Goal: Task Accomplishment & Management: Use online tool/utility

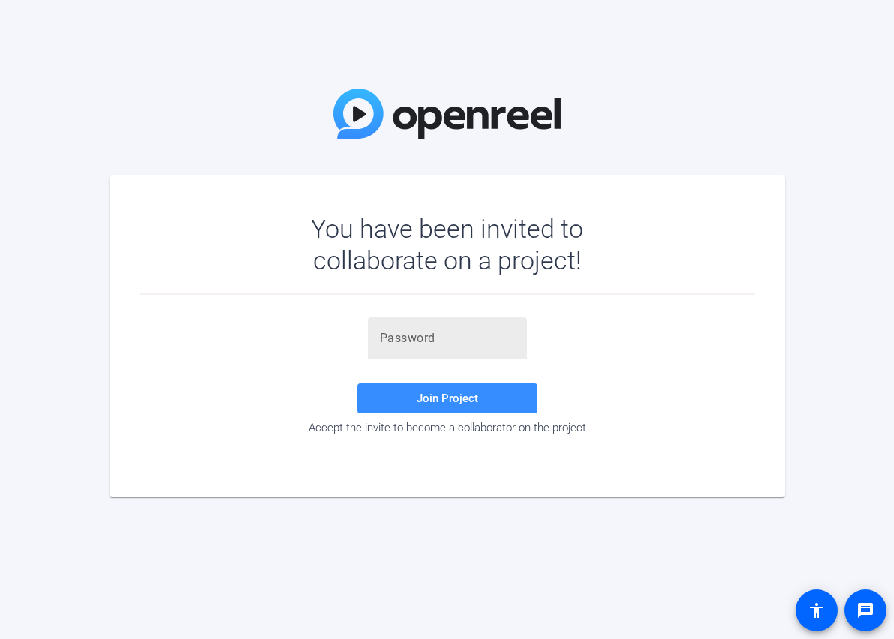
click at [398, 332] on input "text" at bounding box center [447, 338] width 135 height 18
paste input "5k2rZ~"
type input "5k2rZ~"
click at [414, 387] on span at bounding box center [447, 398] width 180 height 36
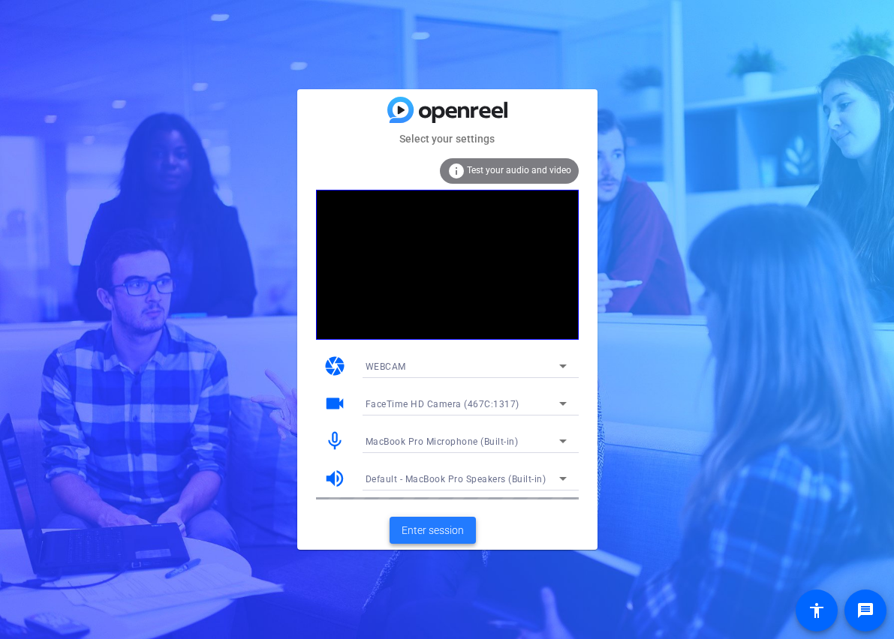
click at [452, 523] on span "Enter session" at bounding box center [432, 531] width 62 height 16
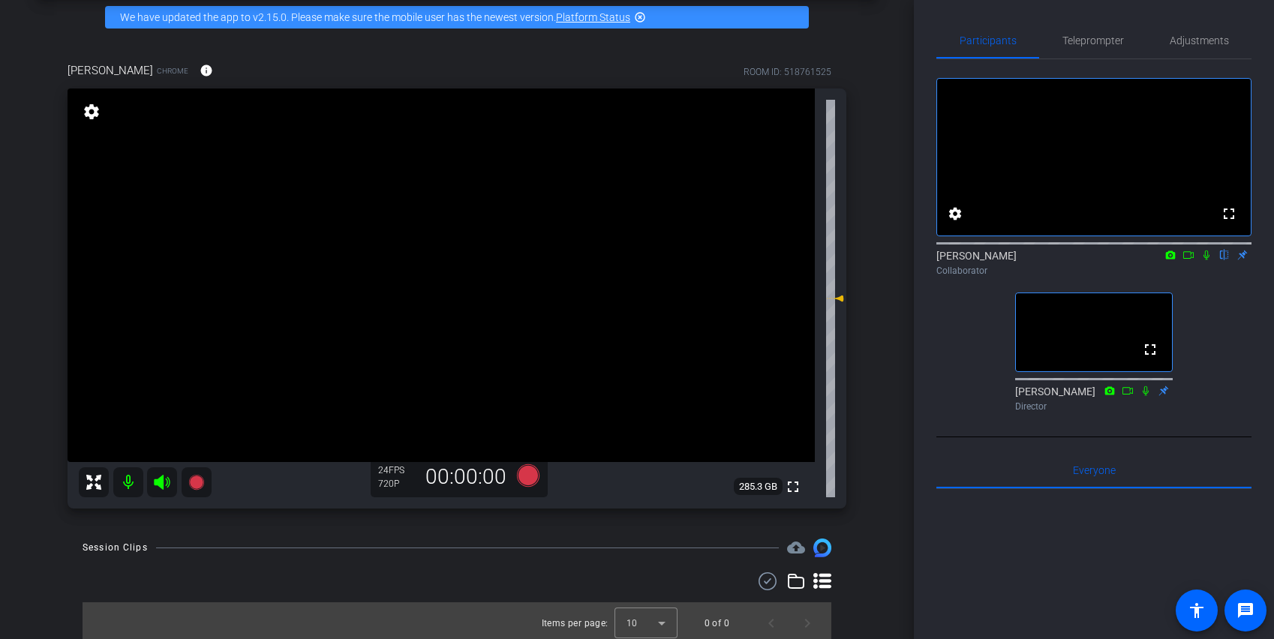
scroll to position [71, 0]
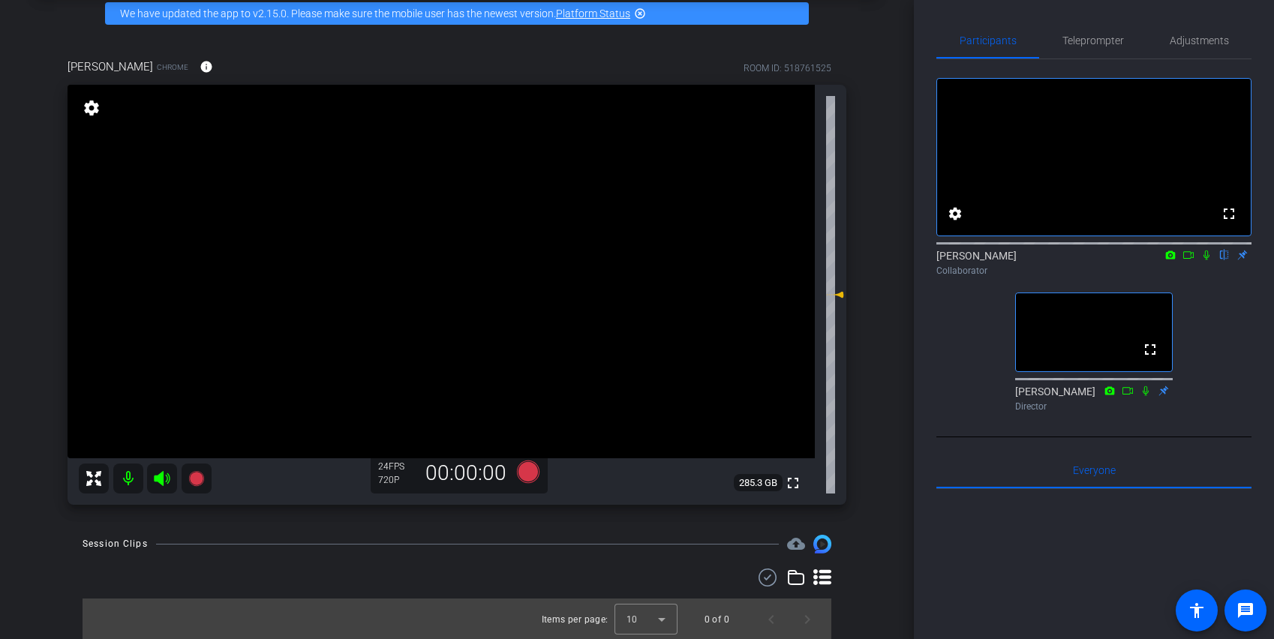
click at [893, 260] on icon at bounding box center [1207, 256] width 6 height 10
click at [893, 260] on icon at bounding box center [1207, 256] width 8 height 10
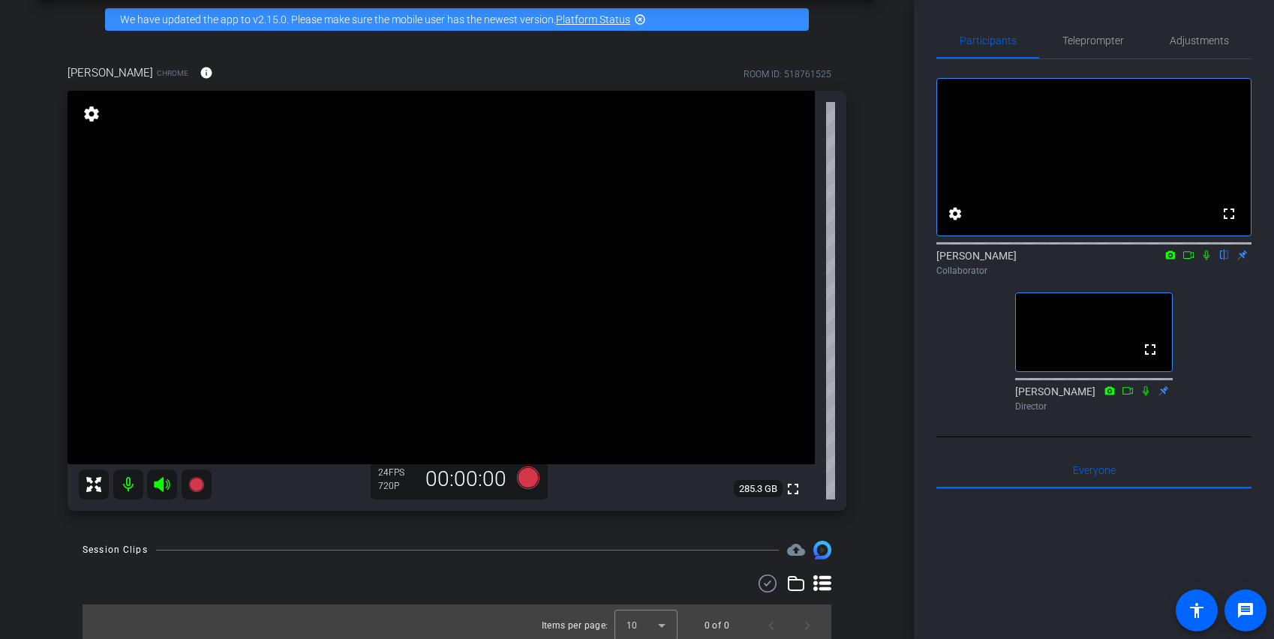
scroll to position [73, 0]
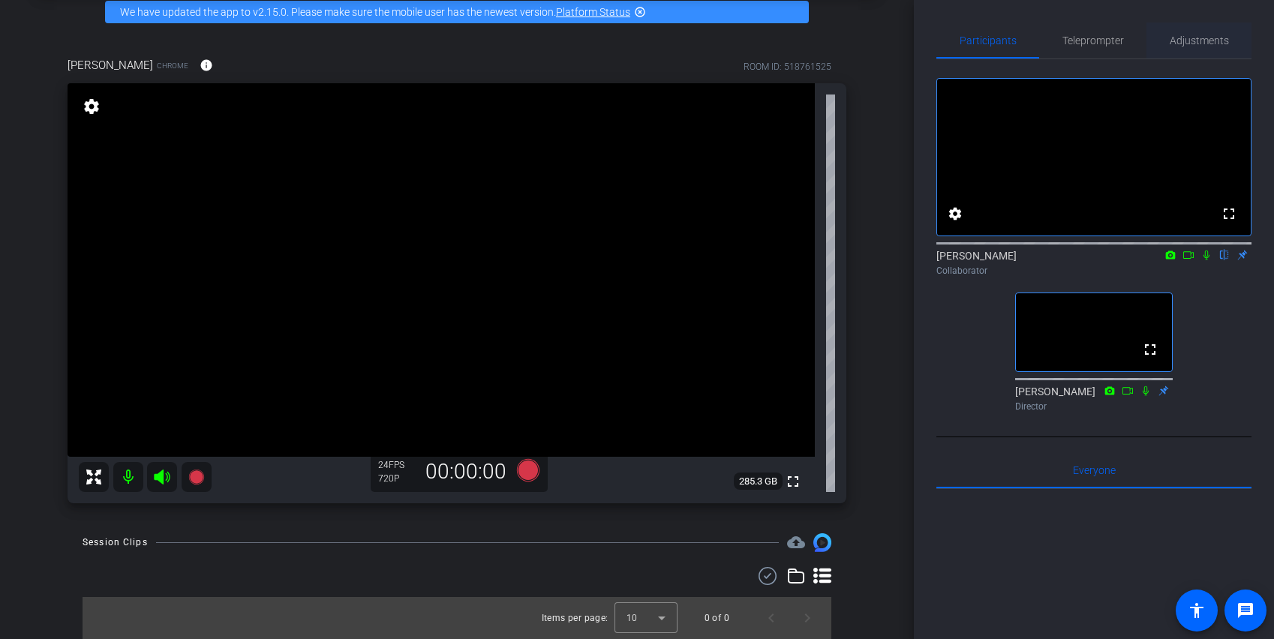
click at [893, 41] on span "Adjustments" at bounding box center [1199, 40] width 59 height 11
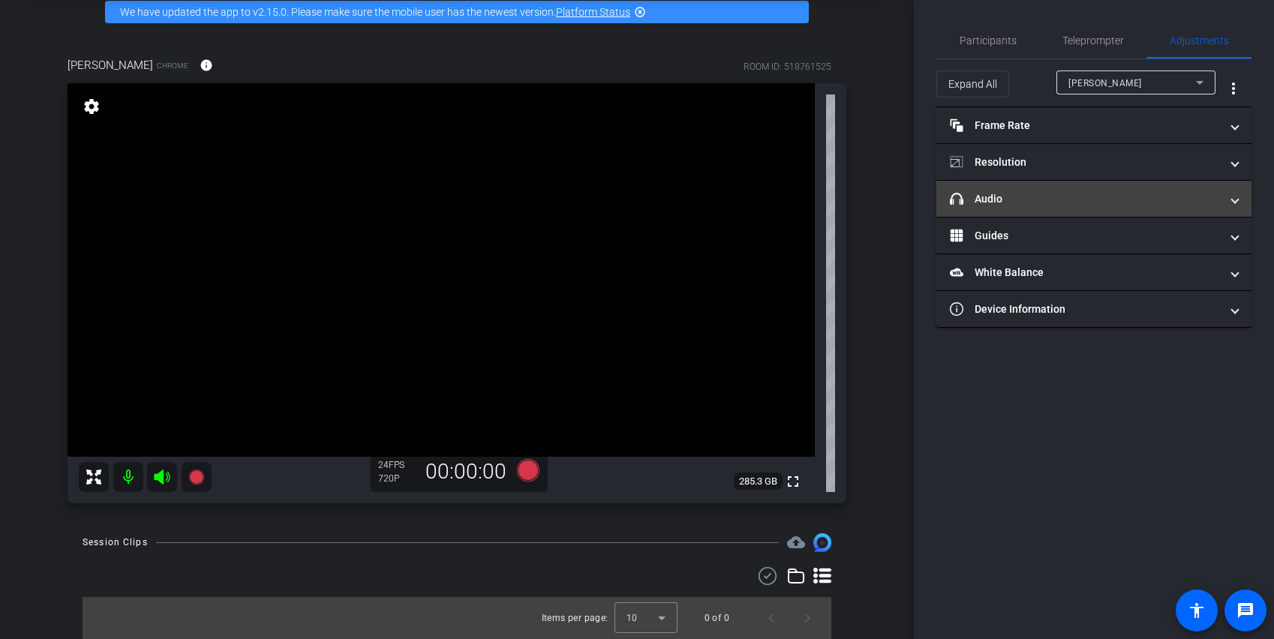
click at [893, 206] on mat-panel-title "headphone icon Audio" at bounding box center [1085, 199] width 270 height 16
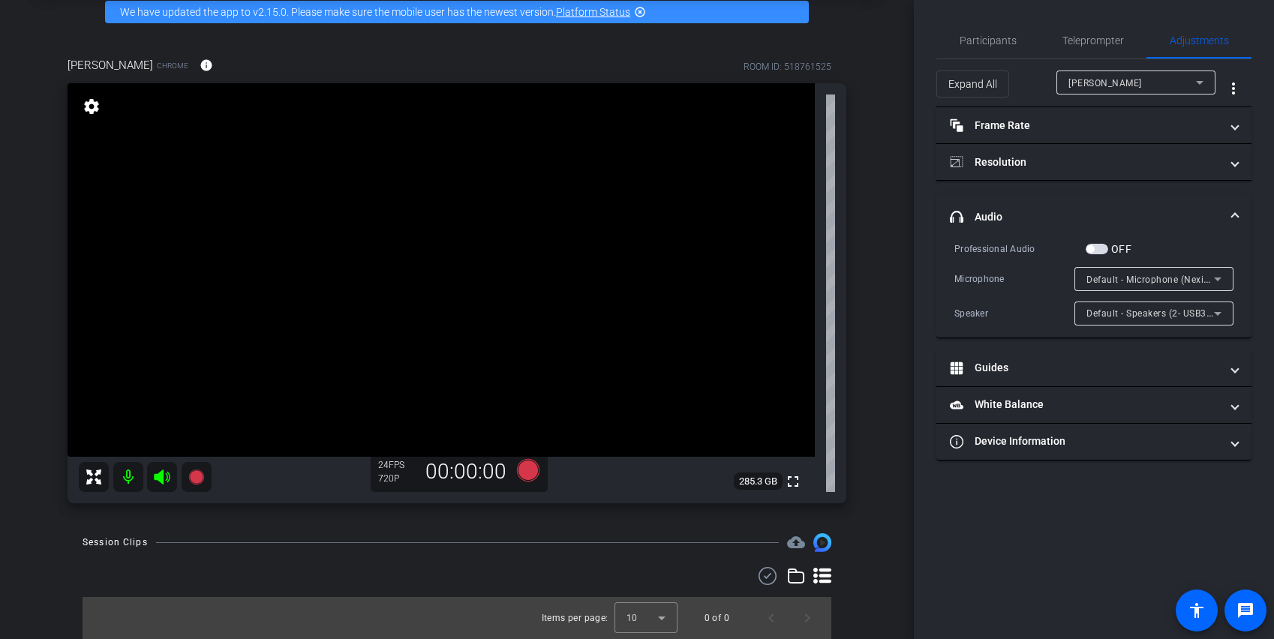
click at [893, 253] on span "button" at bounding box center [1097, 249] width 23 height 11
click at [893, 276] on icon at bounding box center [1218, 279] width 18 height 18
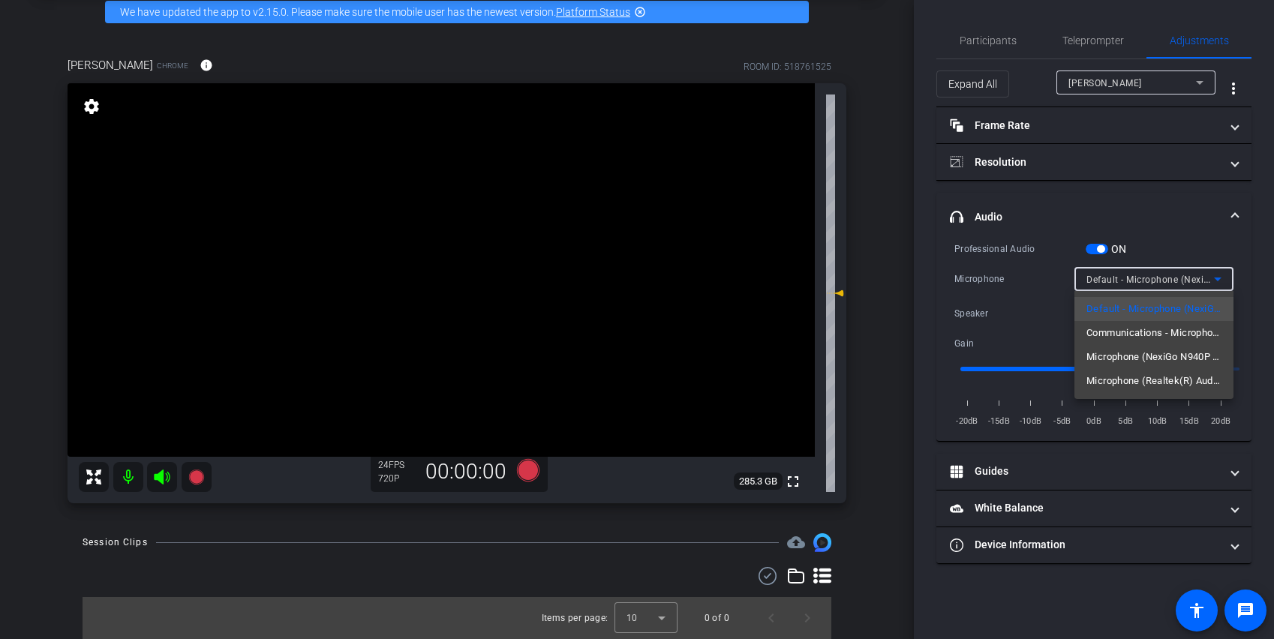
click at [893, 268] on div at bounding box center [637, 319] width 1274 height 639
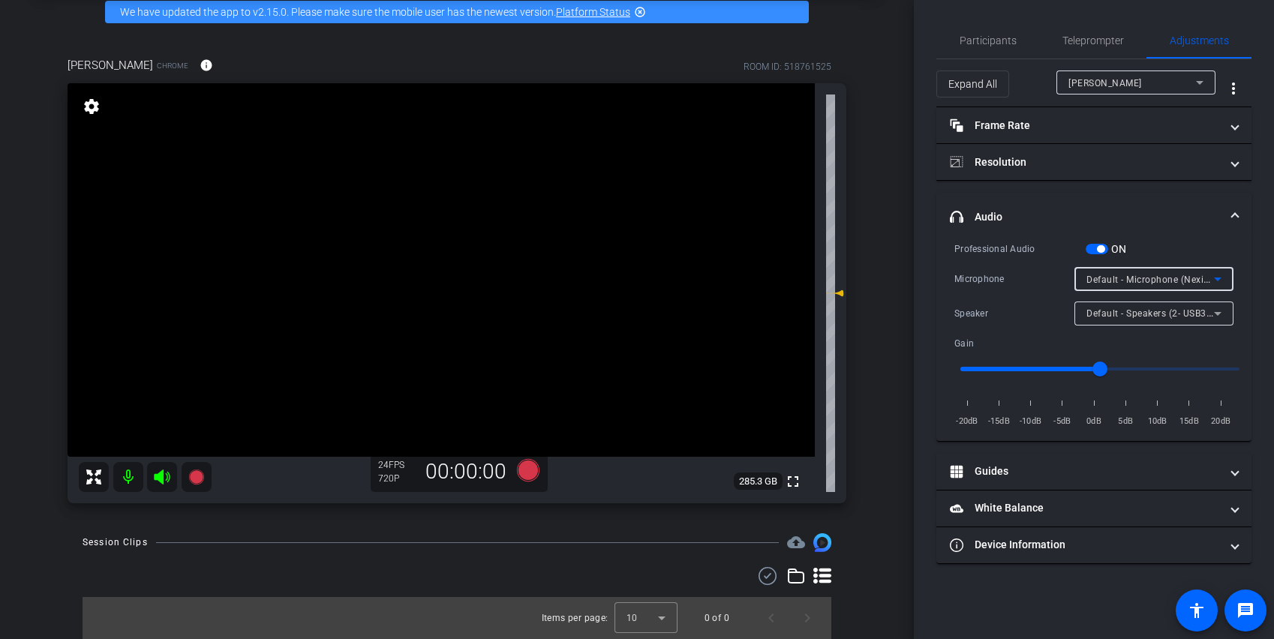
click at [893, 284] on icon at bounding box center [1218, 279] width 18 height 18
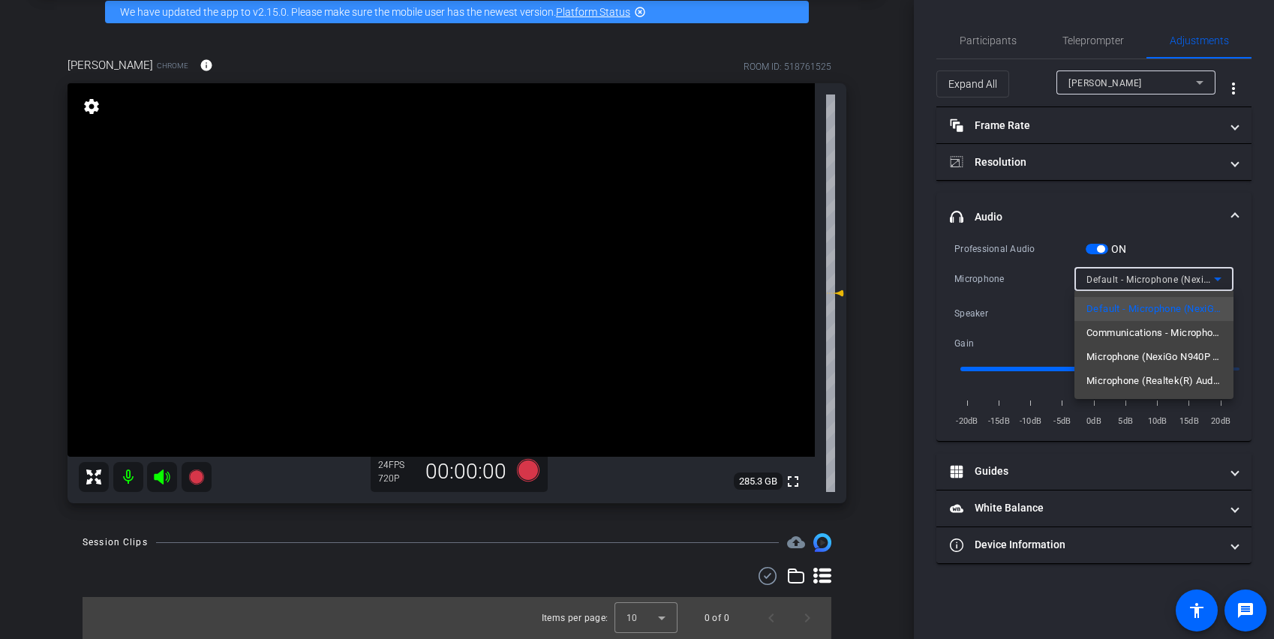
click at [893, 281] on div at bounding box center [637, 319] width 1274 height 639
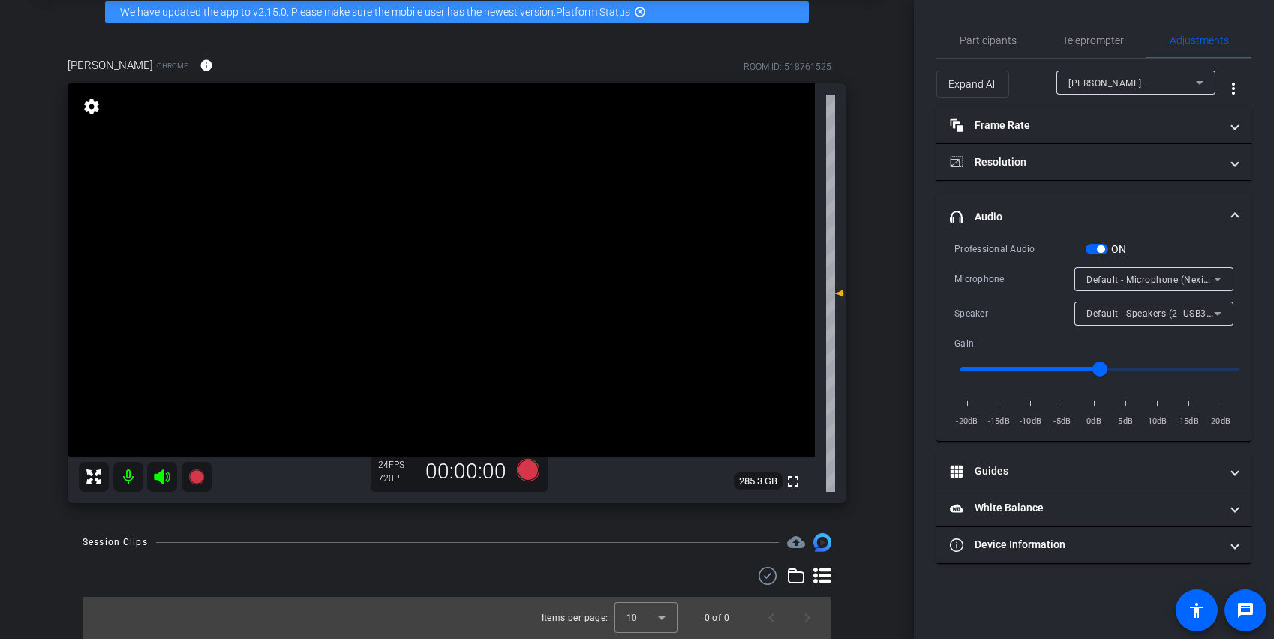
click at [893, 279] on span "Default - Microphone (NexiGo N940P 2K Webcam Audio) (1bcf:0b26)" at bounding box center [1238, 279] width 304 height 12
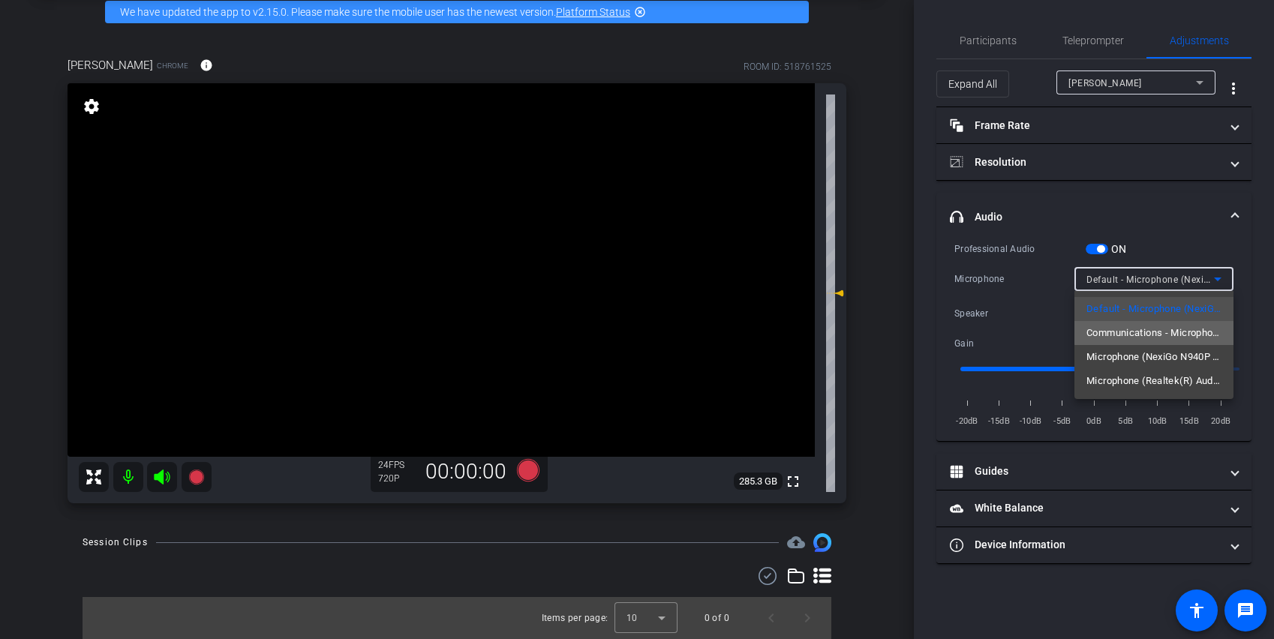
click at [893, 328] on span "Communications - Microphone (NexiGo N940P 2K Webcam Audio) (1bcf:0b26)" at bounding box center [1153, 333] width 135 height 18
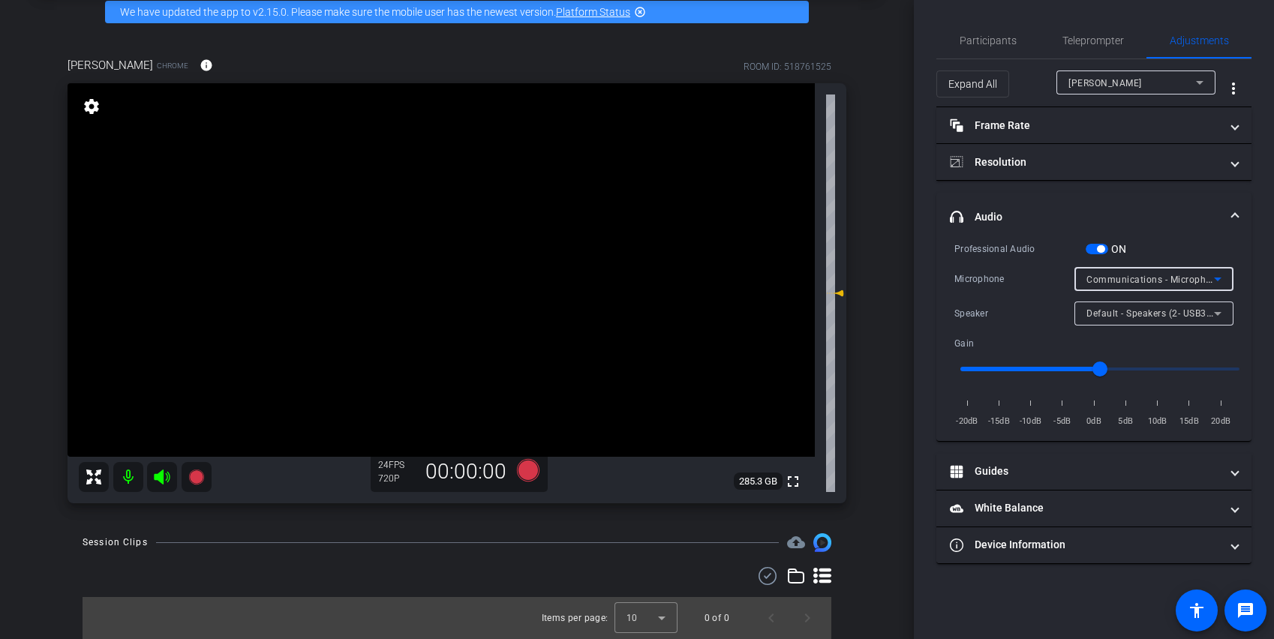
click at [893, 284] on span "Communications - Microphone (NexiGo N940P 2K Webcam Audio) (1bcf:0b26)" at bounding box center [1259, 279] width 347 height 12
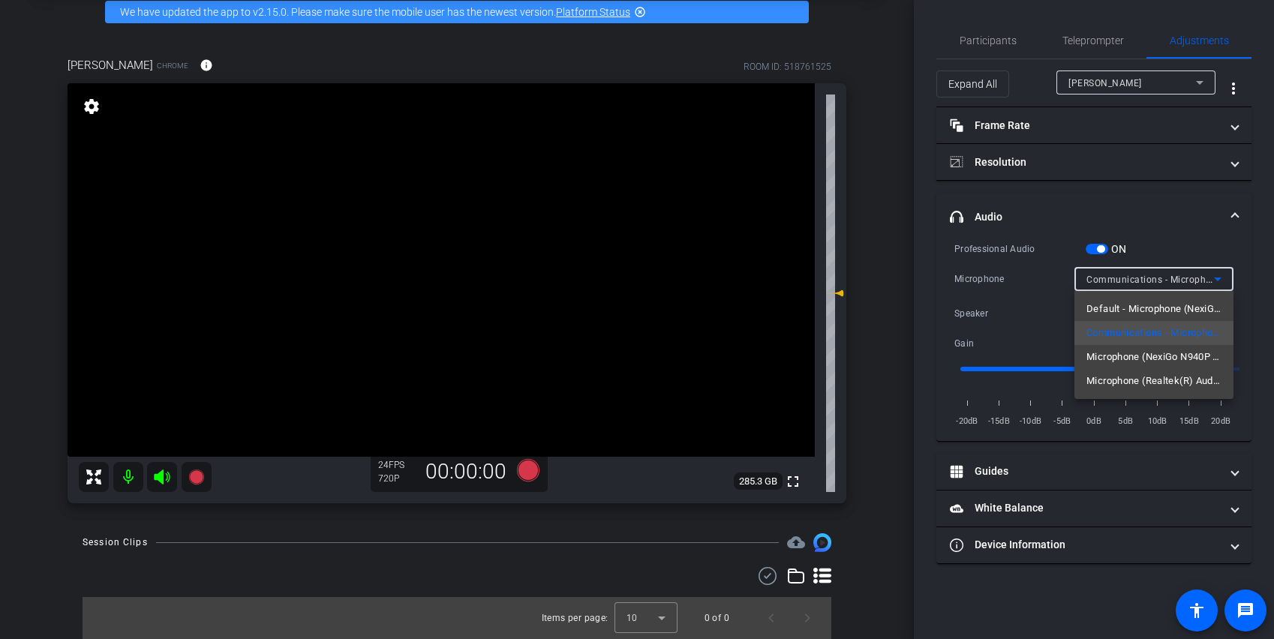
click at [893, 284] on div at bounding box center [637, 319] width 1274 height 639
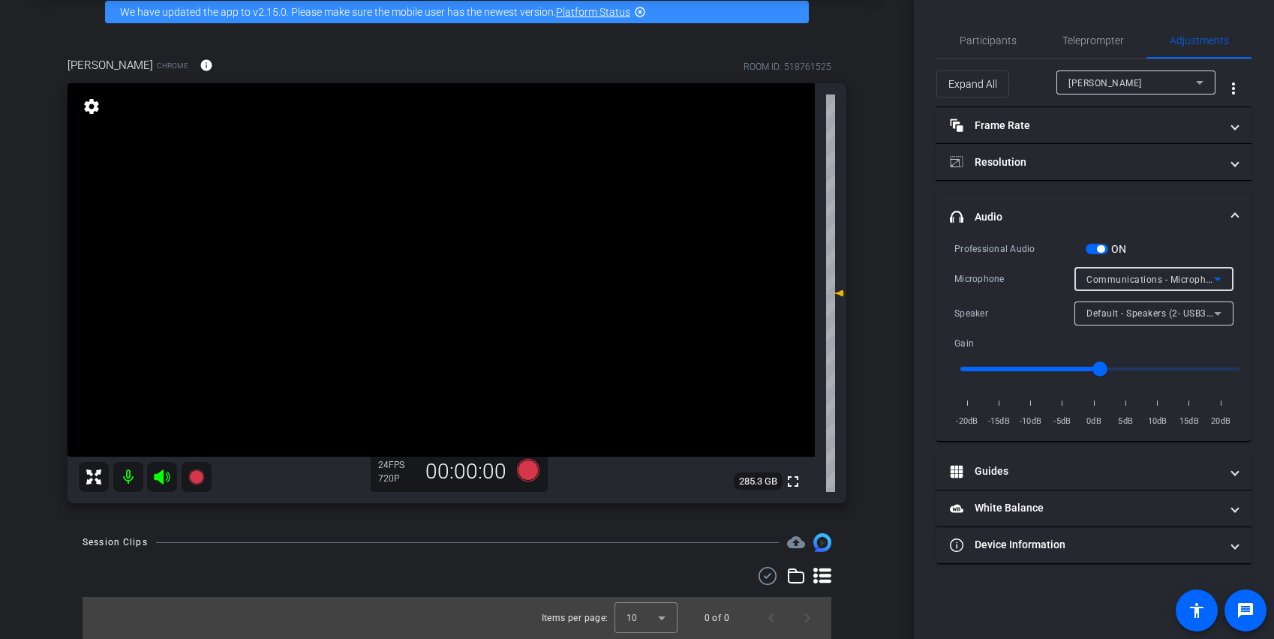
click at [893, 281] on span "Communications - Microphone (NexiGo N940P 2K Webcam Audio) (1bcf:0b26)" at bounding box center [1259, 279] width 347 height 12
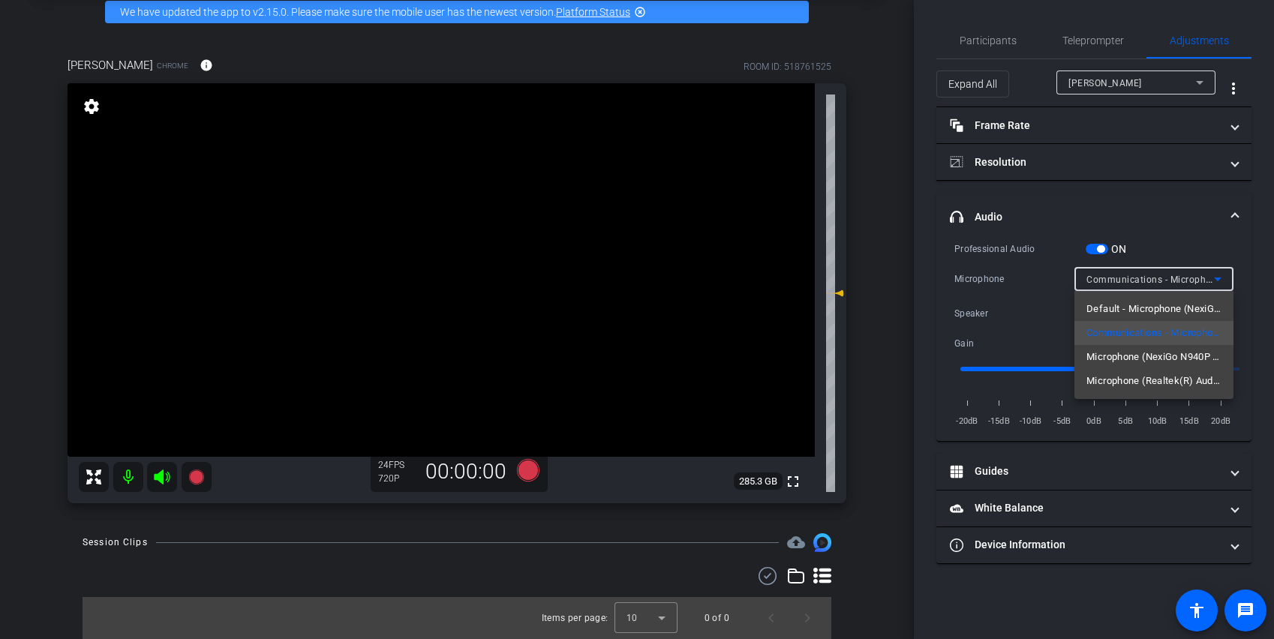
click at [893, 272] on div at bounding box center [637, 319] width 1274 height 639
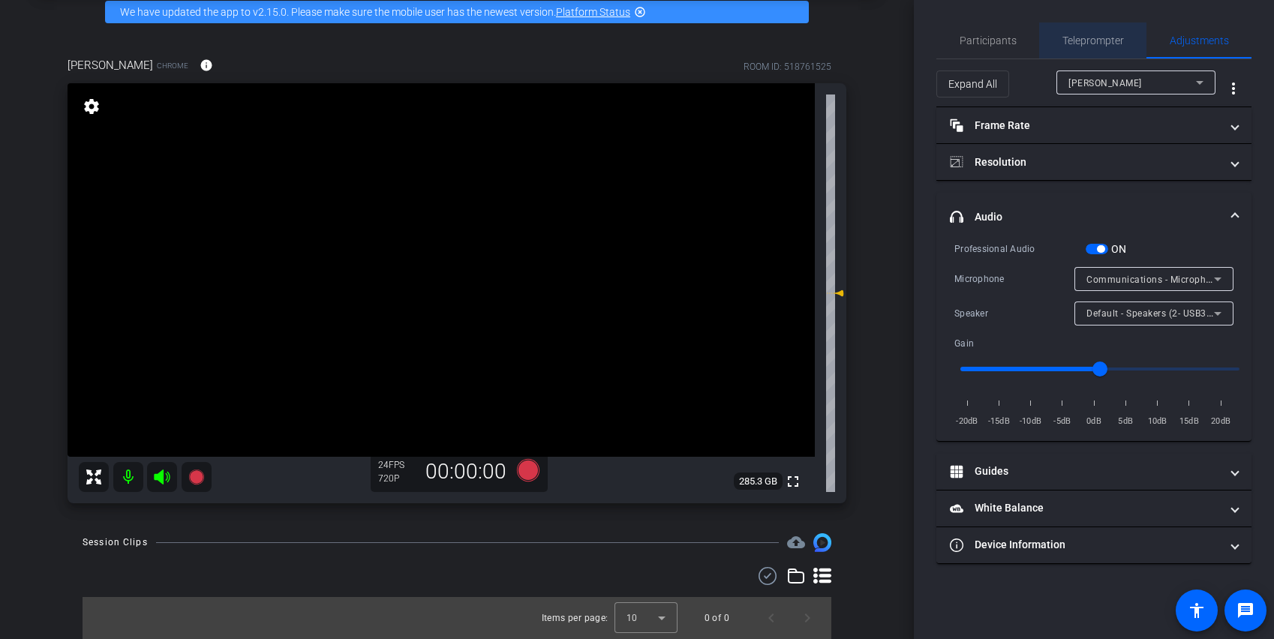
drag, startPoint x: 1110, startPoint y: 33, endPoint x: 1137, endPoint y: 64, distance: 40.9
click at [893, 34] on span "Teleprompter" at bounding box center [1093, 41] width 62 height 36
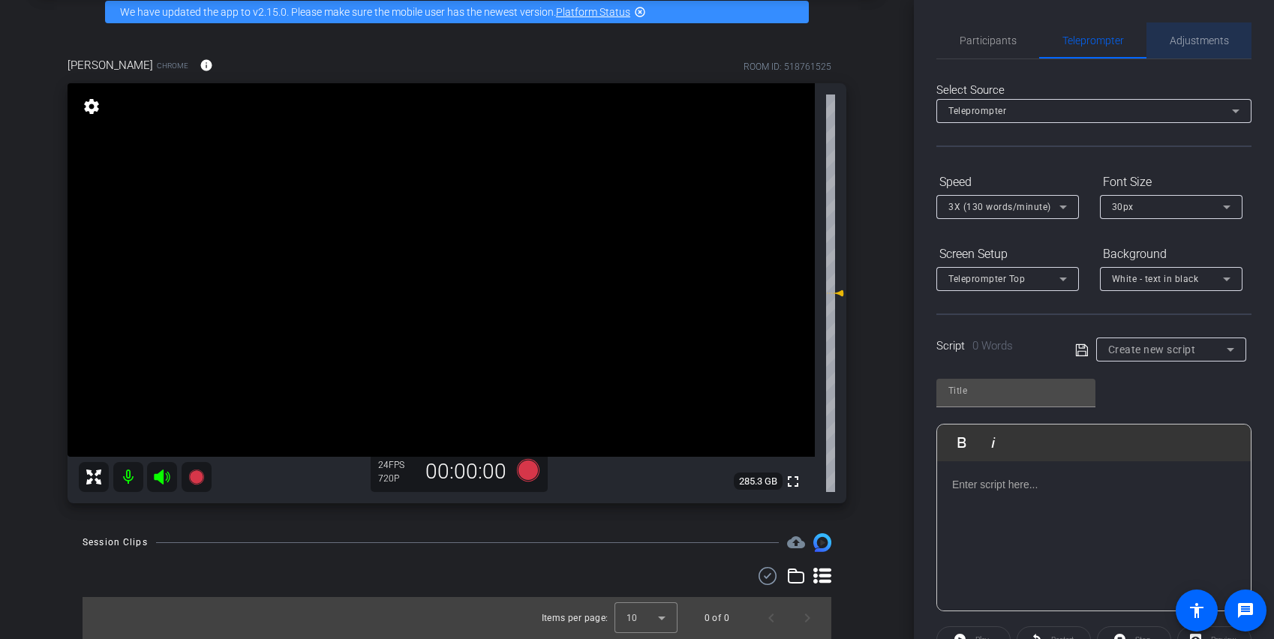
click at [893, 37] on span "Adjustments" at bounding box center [1199, 40] width 59 height 11
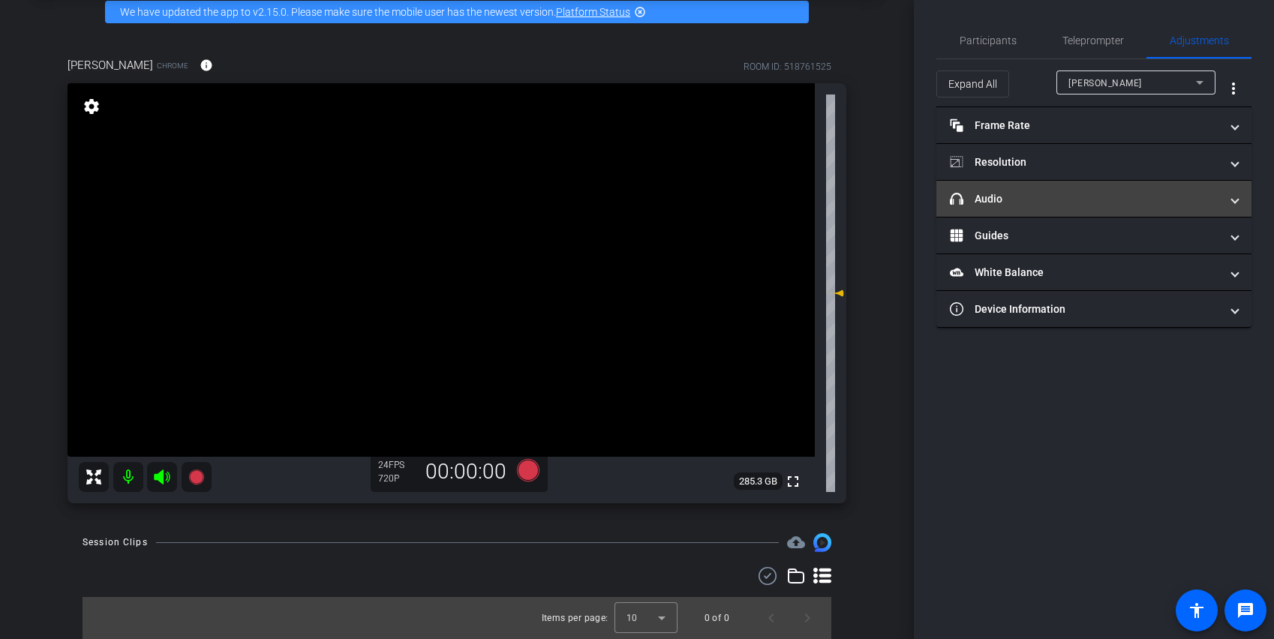
click at [893, 196] on mat-panel-title "headphone icon Audio" at bounding box center [1085, 199] width 270 height 16
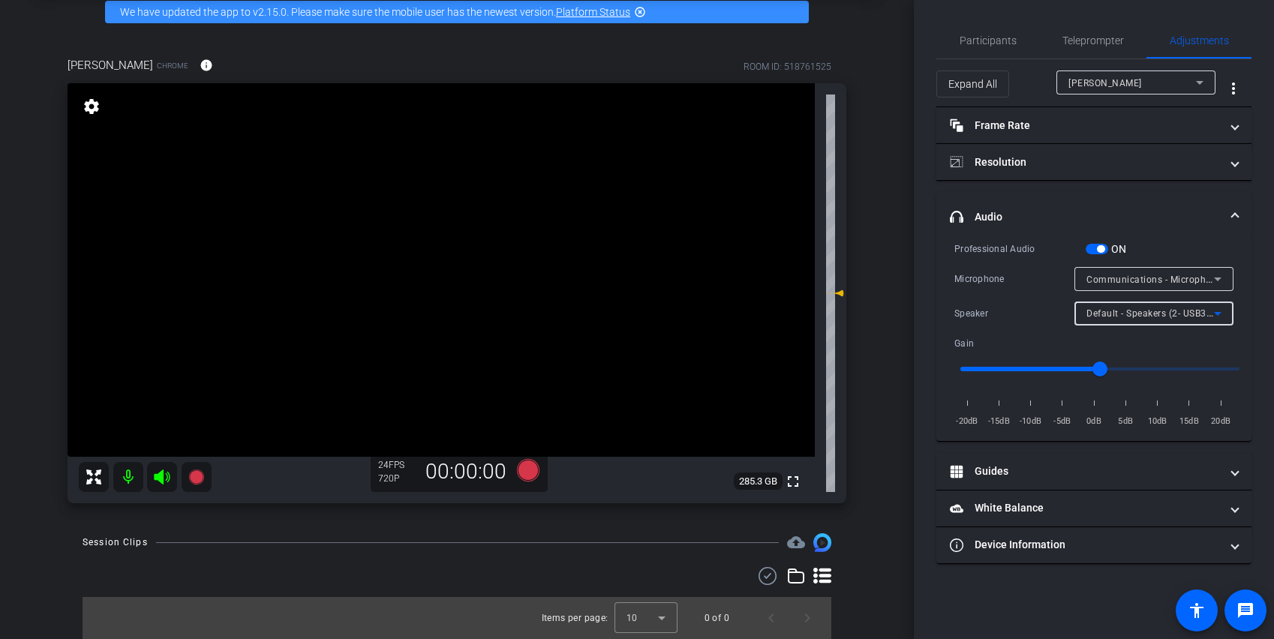
click at [893, 319] on div "Default - Speakers (2- USB3 TO HDMI) (17e9:4301)" at bounding box center [1150, 313] width 128 height 19
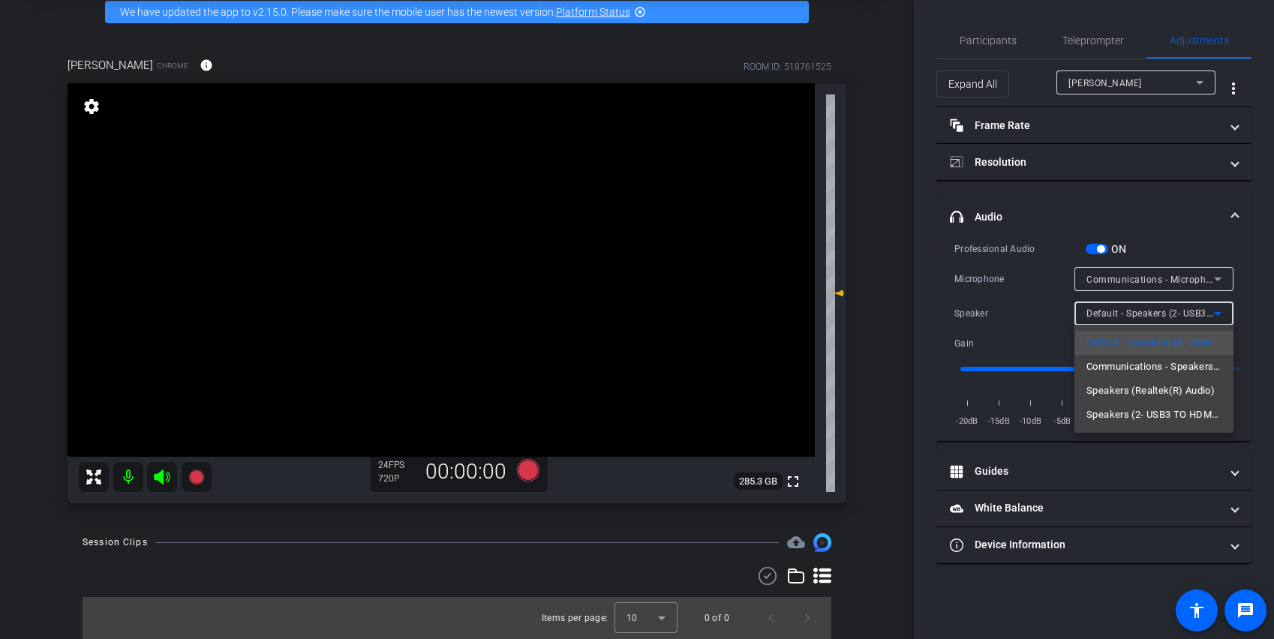
click at [893, 317] on div at bounding box center [637, 319] width 1274 height 639
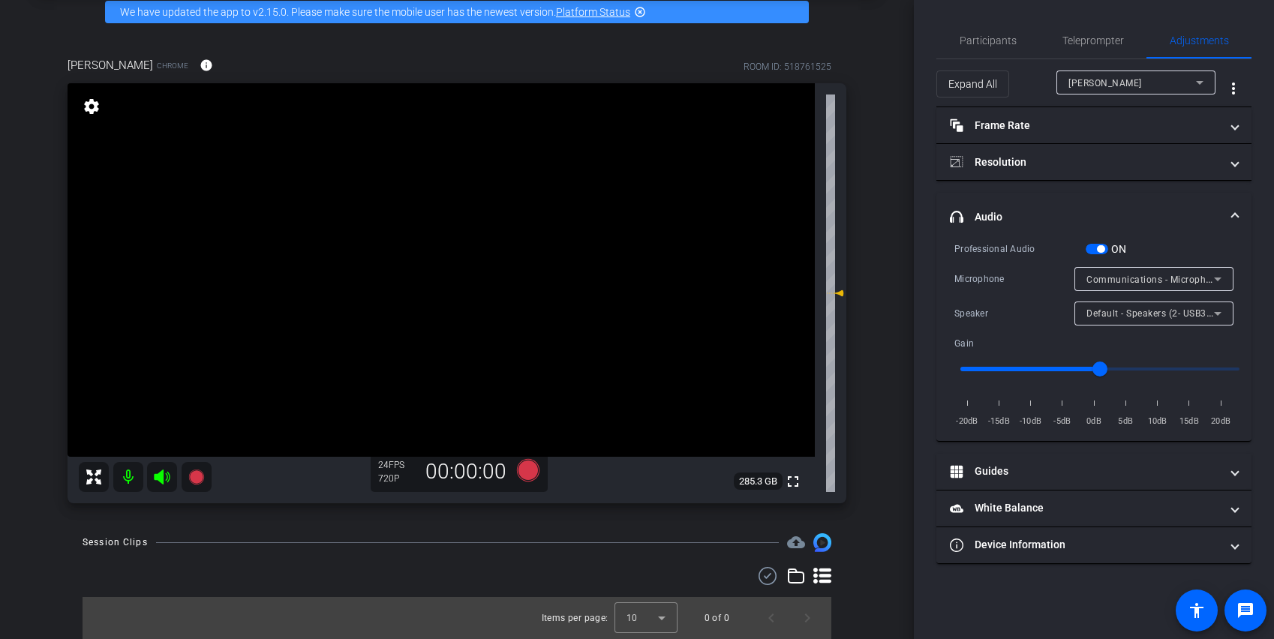
click at [893, 278] on span "Communications - Microphone (NexiGo N940P 2K Webcam Audio) (1bcf:0b26)" at bounding box center [1259, 279] width 347 height 12
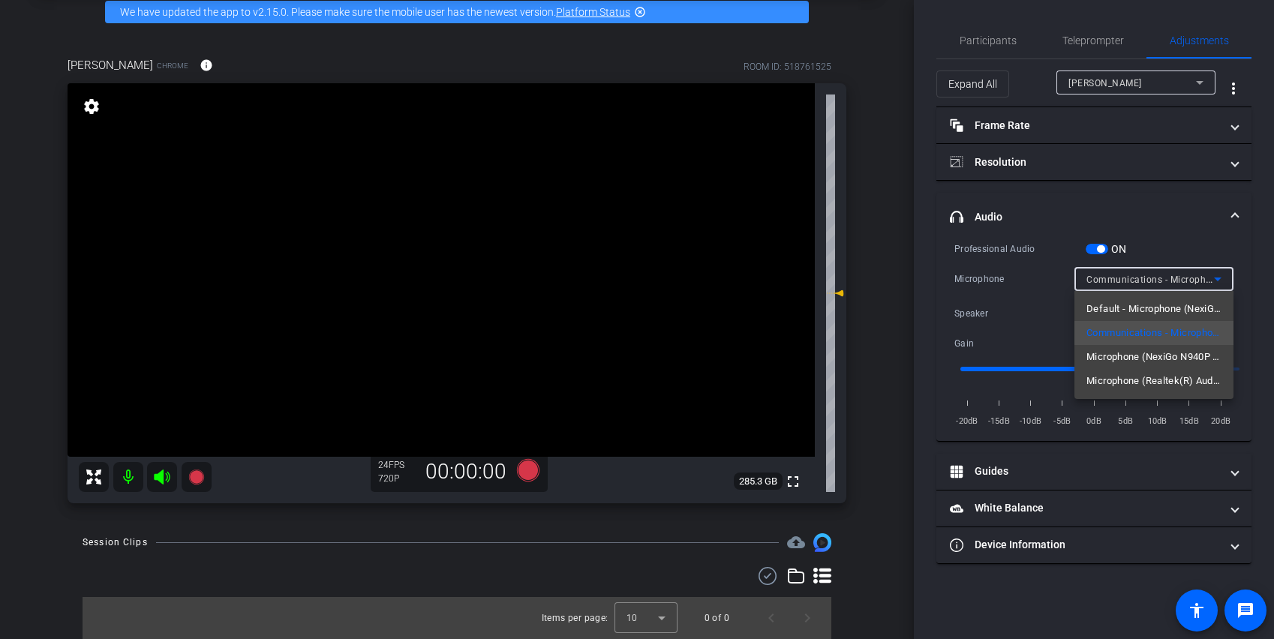
click at [893, 218] on div at bounding box center [637, 319] width 1274 height 639
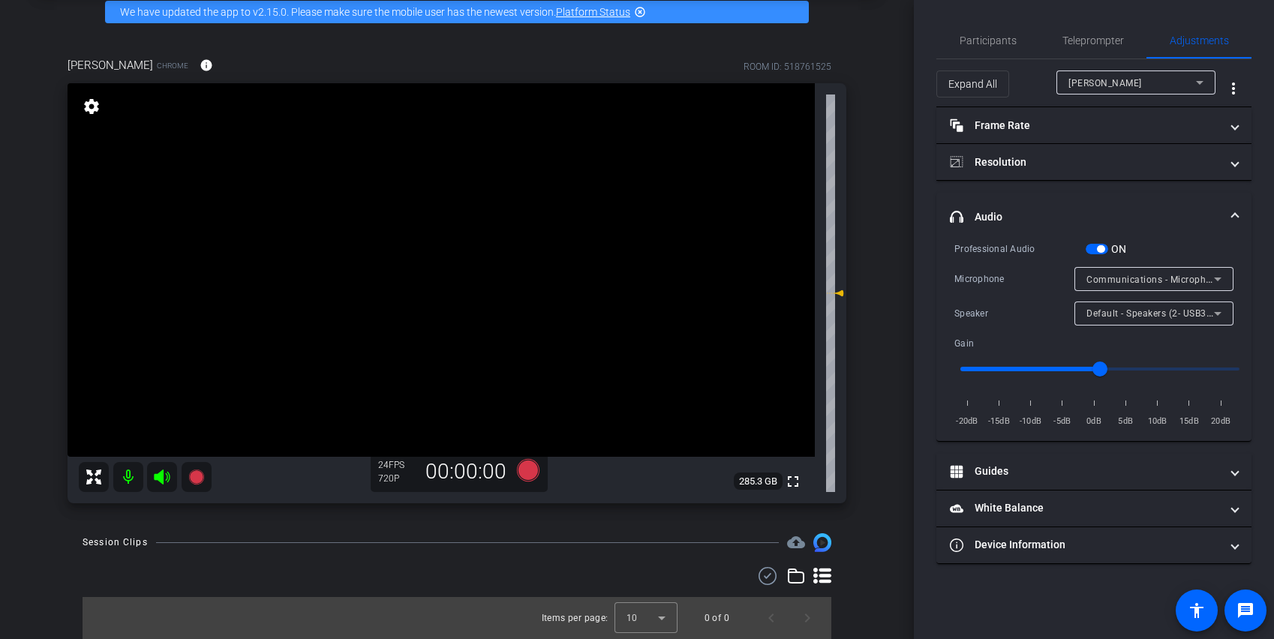
click at [893, 277] on icon at bounding box center [1218, 279] width 18 height 18
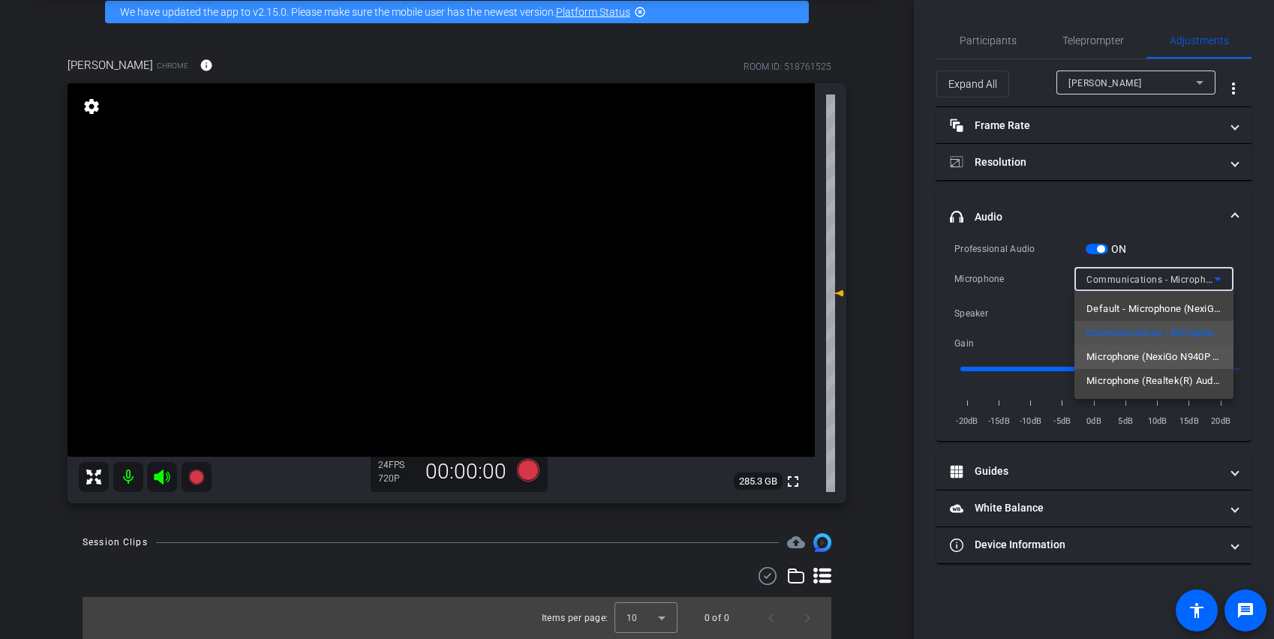
click at [893, 354] on span "Microphone (NexiGo N940P 2K Webcam Audio) (1bcf:0b26)" at bounding box center [1153, 357] width 135 height 18
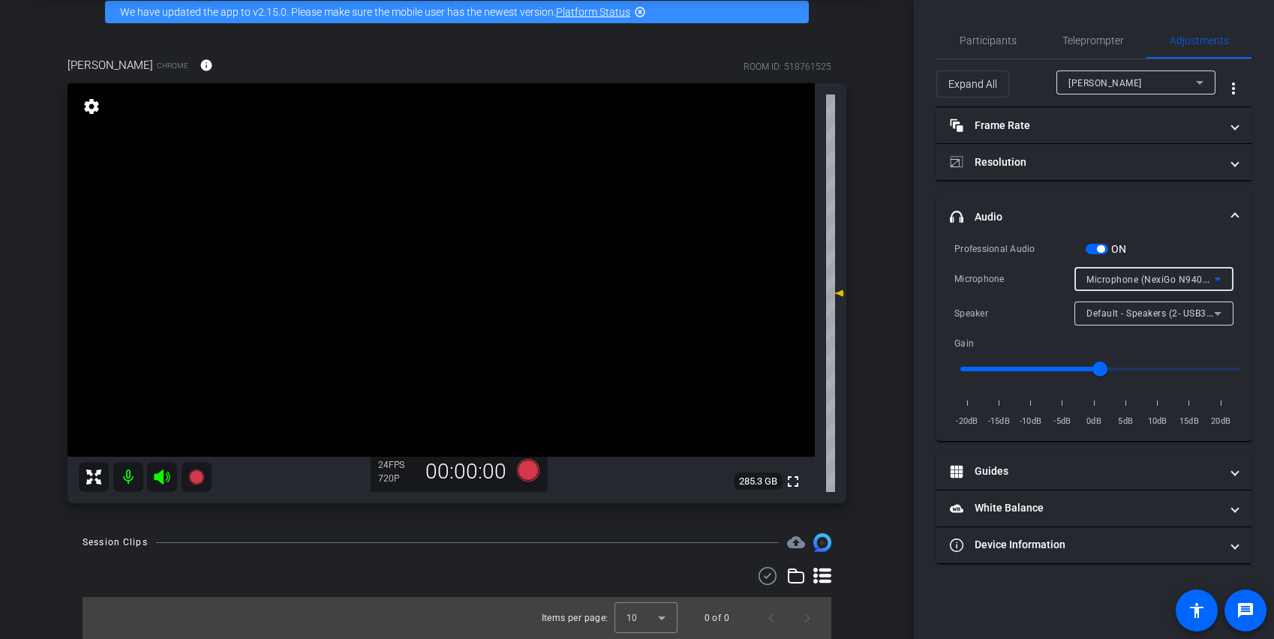
click at [893, 279] on span "Microphone (NexiGo N940P 2K Webcam Audio) (1bcf:0b26)" at bounding box center [1218, 279] width 264 height 12
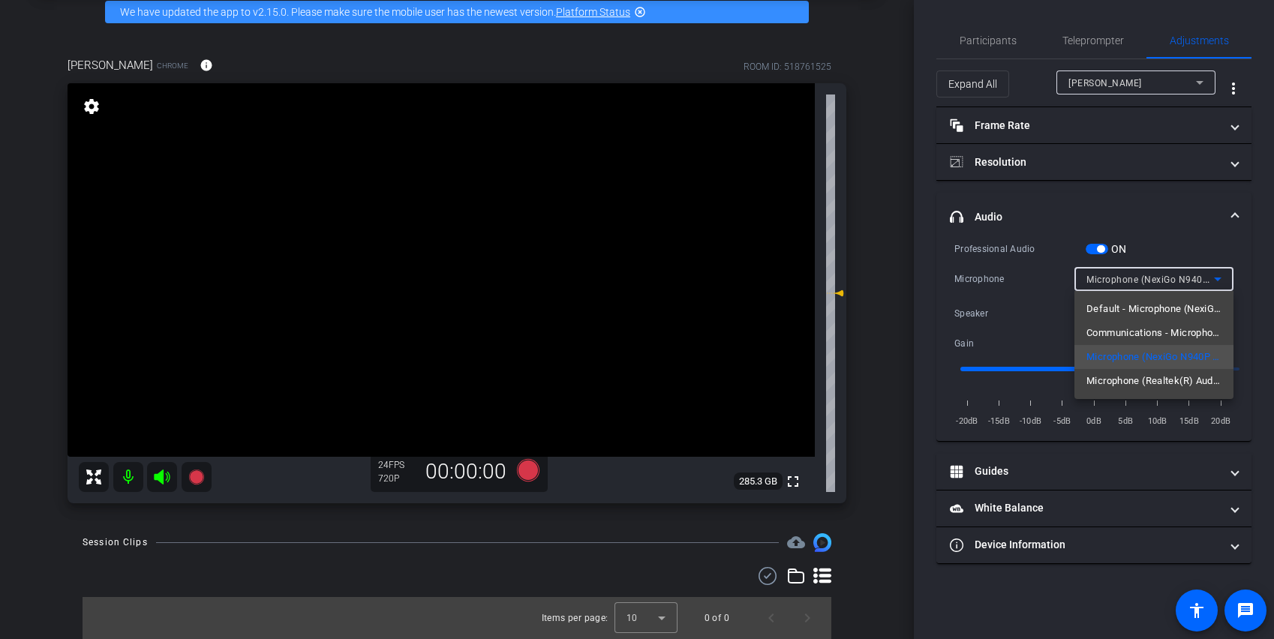
click at [893, 385] on span "Microphone (Realtek(R) Audio)" at bounding box center [1153, 381] width 135 height 18
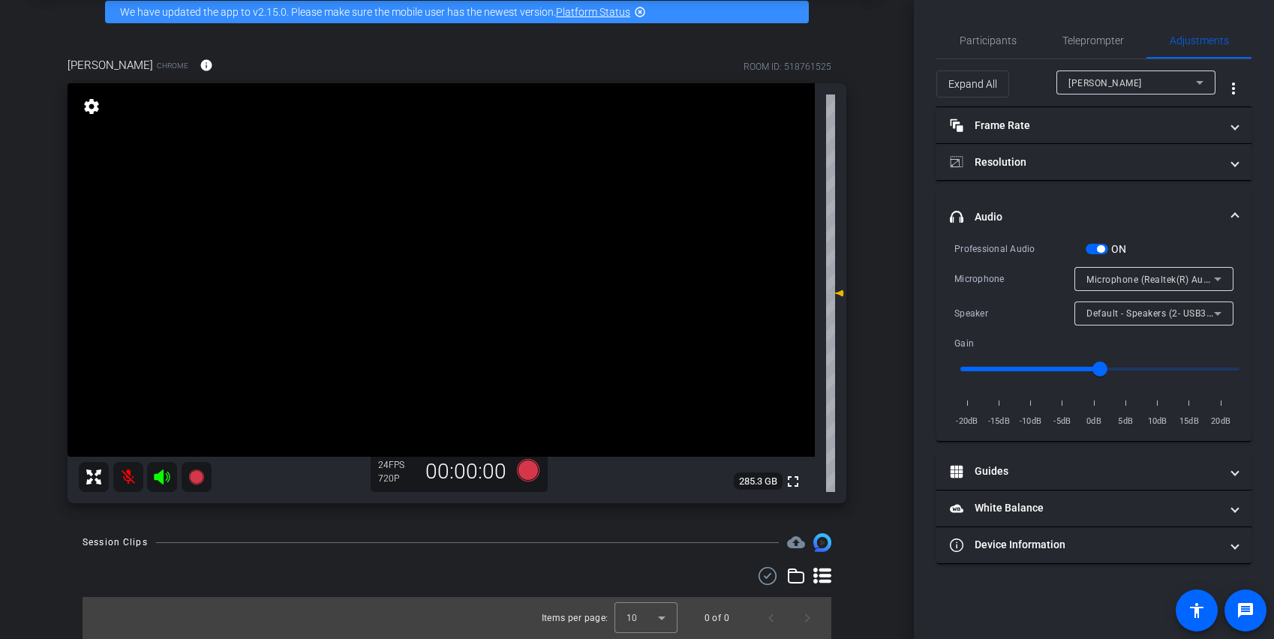
click at [893, 245] on div "Professional Audio ON" at bounding box center [1093, 249] width 279 height 16
click at [893, 280] on span "Microphone (Realtek(R) Audio)" at bounding box center [1153, 279] width 134 height 12
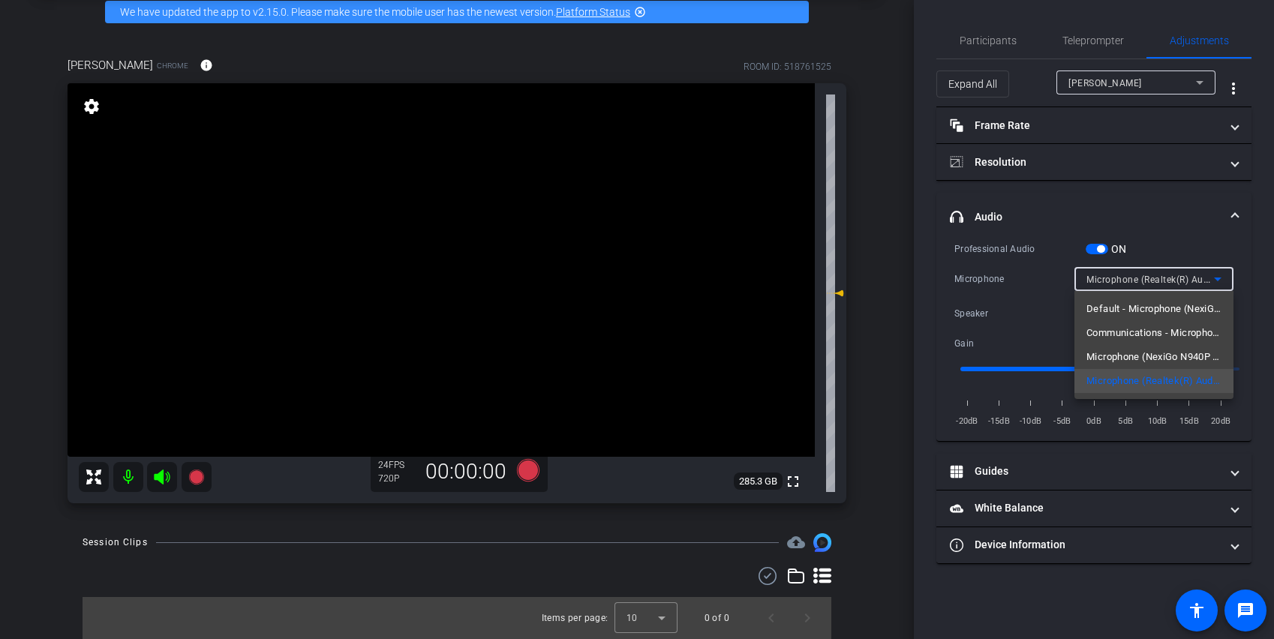
click at [893, 227] on div at bounding box center [637, 319] width 1274 height 639
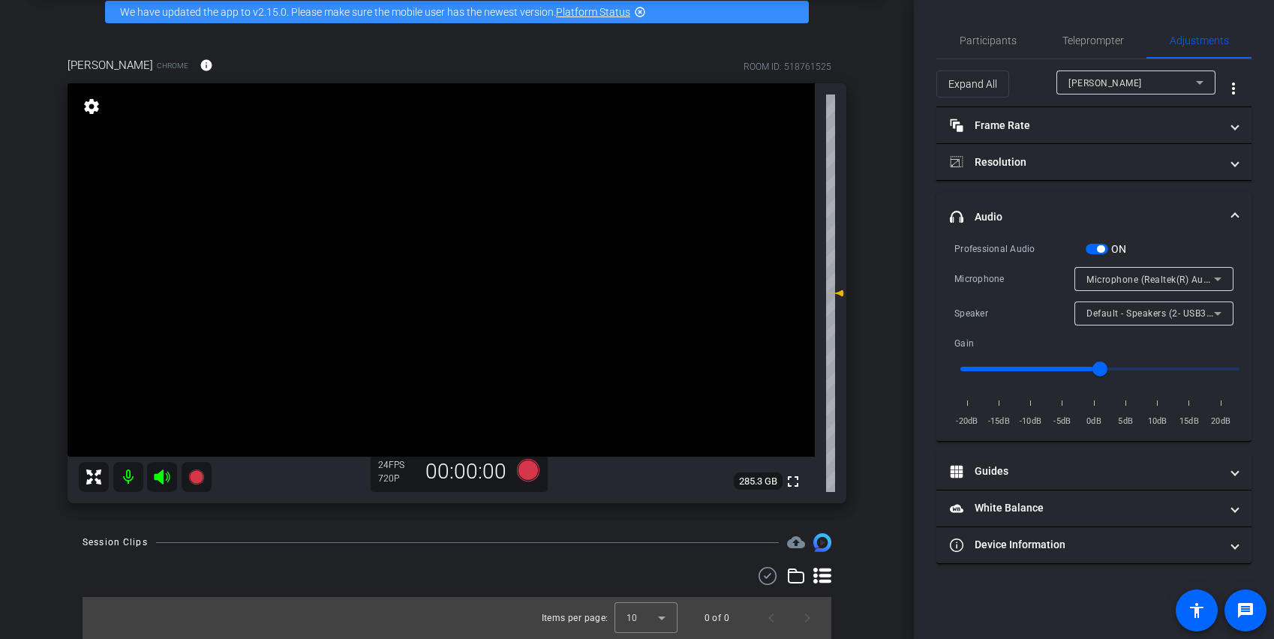
click at [893, 279] on span "Microphone (Realtek(R) Audio)" at bounding box center [1153, 279] width 134 height 12
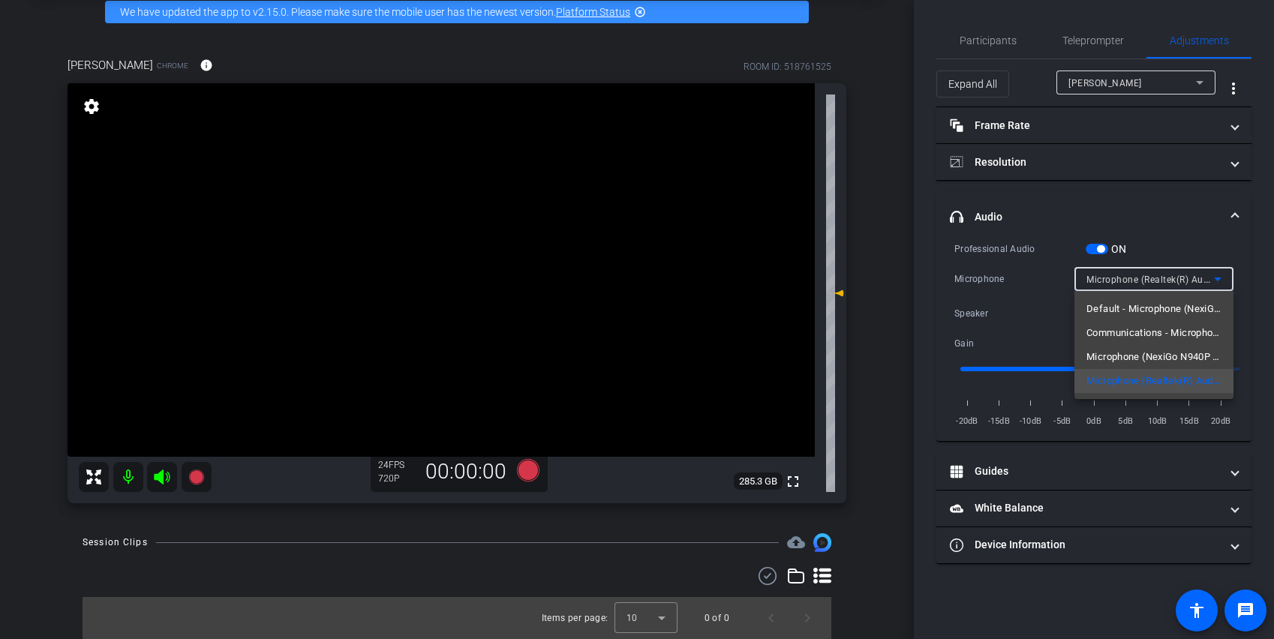
click at [893, 245] on div at bounding box center [637, 319] width 1274 height 639
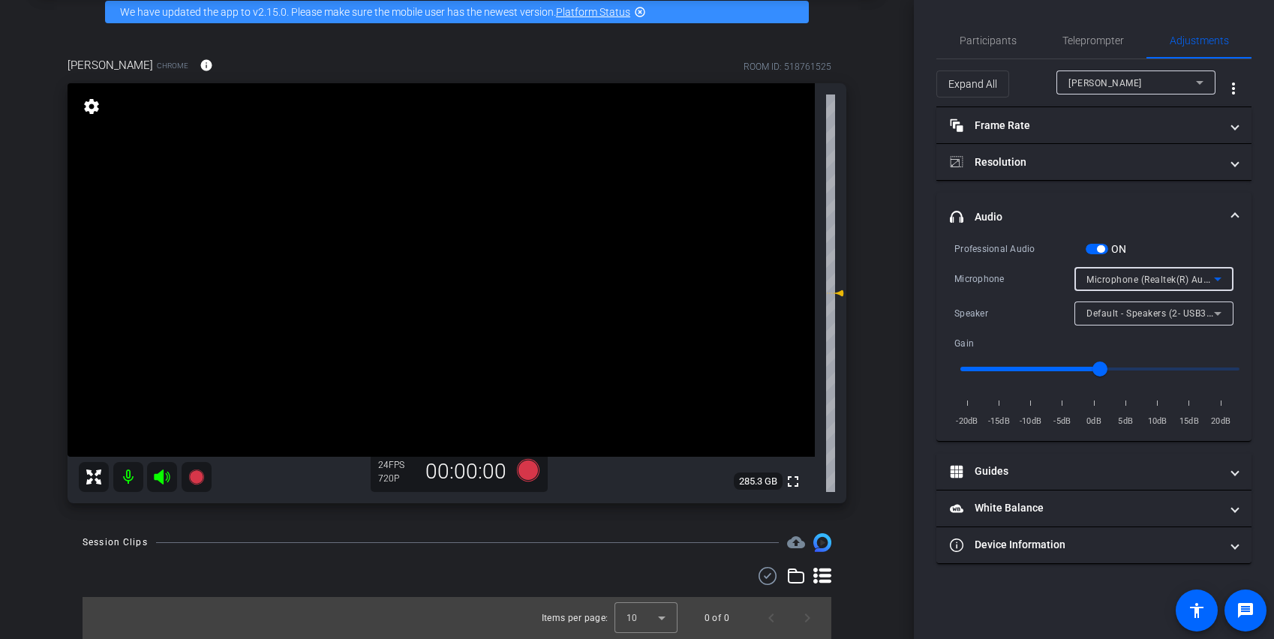
click at [893, 286] on div "Microphone (Realtek(R) Audio)" at bounding box center [1150, 279] width 128 height 19
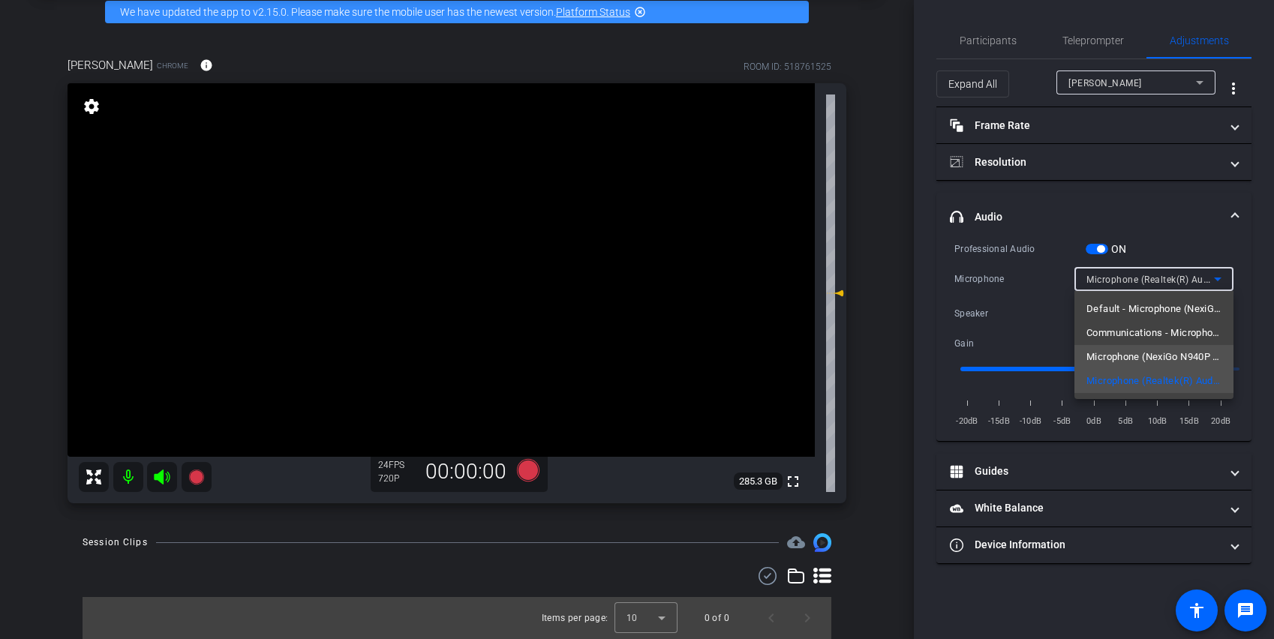
click at [893, 360] on span "Microphone (NexiGo N940P 2K Webcam Audio) (1bcf:0b26)" at bounding box center [1153, 357] width 135 height 18
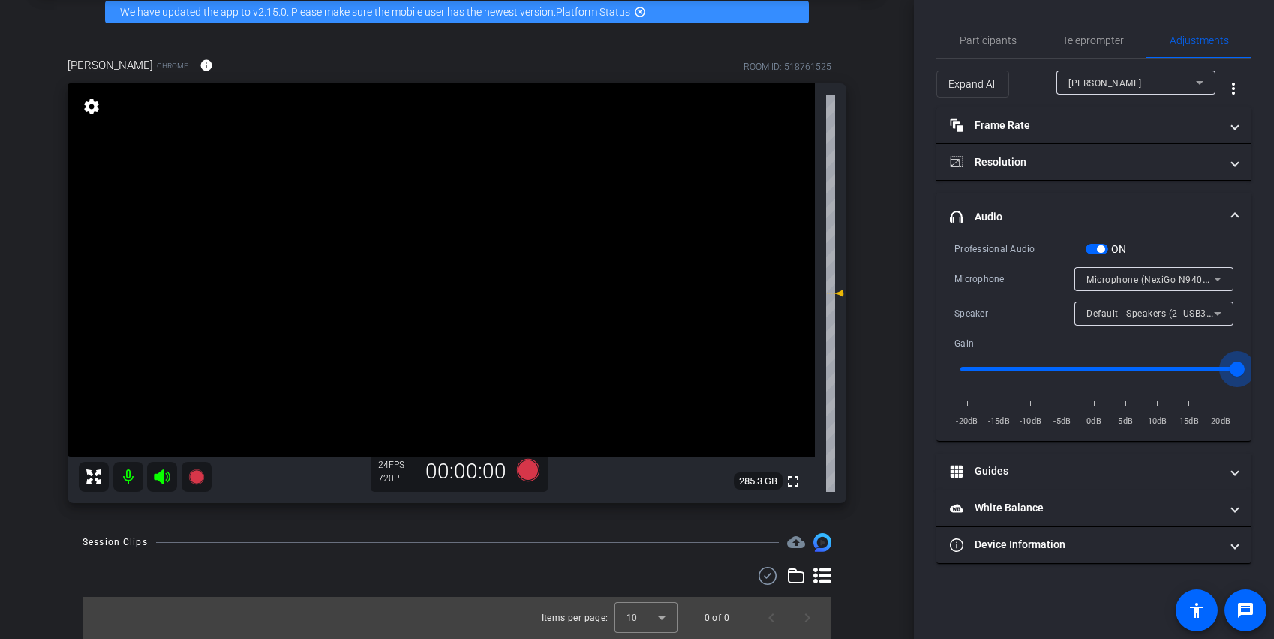
type input "2"
drag, startPoint x: 1101, startPoint y: 368, endPoint x: 1219, endPoint y: 311, distance: 130.5
click at [893, 380] on html "Accessibility Screen-Reader Guide, Feedback, and Issue Reporting | New window m…" at bounding box center [637, 319] width 1274 height 639
click at [893, 278] on span "Microphone (NexiGo N940P 2K Webcam Audio) (1bcf:0b26)" at bounding box center [1218, 279] width 264 height 12
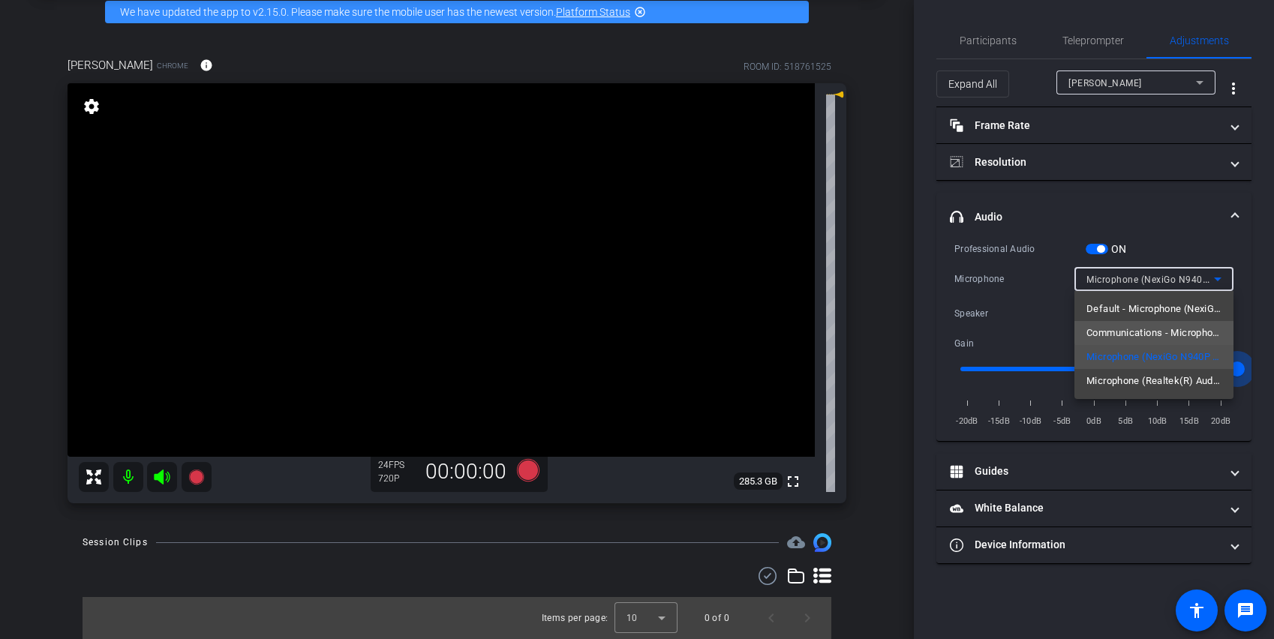
click at [893, 327] on span "Communications - Microphone (NexiGo N940P 2K Webcam Audio) (1bcf:0b26)" at bounding box center [1153, 333] width 135 height 18
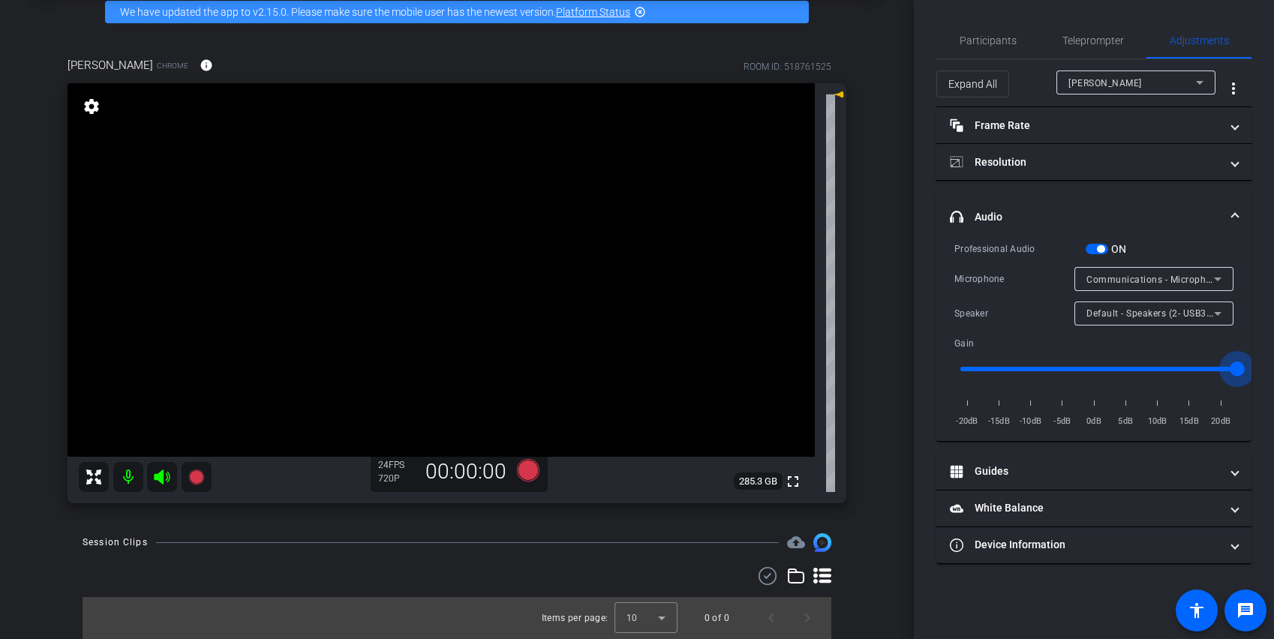
click at [893, 254] on span "button" at bounding box center [1097, 249] width 23 height 11
click at [893, 287] on div "Communications - Microphone (NexiGo N940P 2K Webcam Audio) (1bcf:0b26)" at bounding box center [1150, 279] width 128 height 19
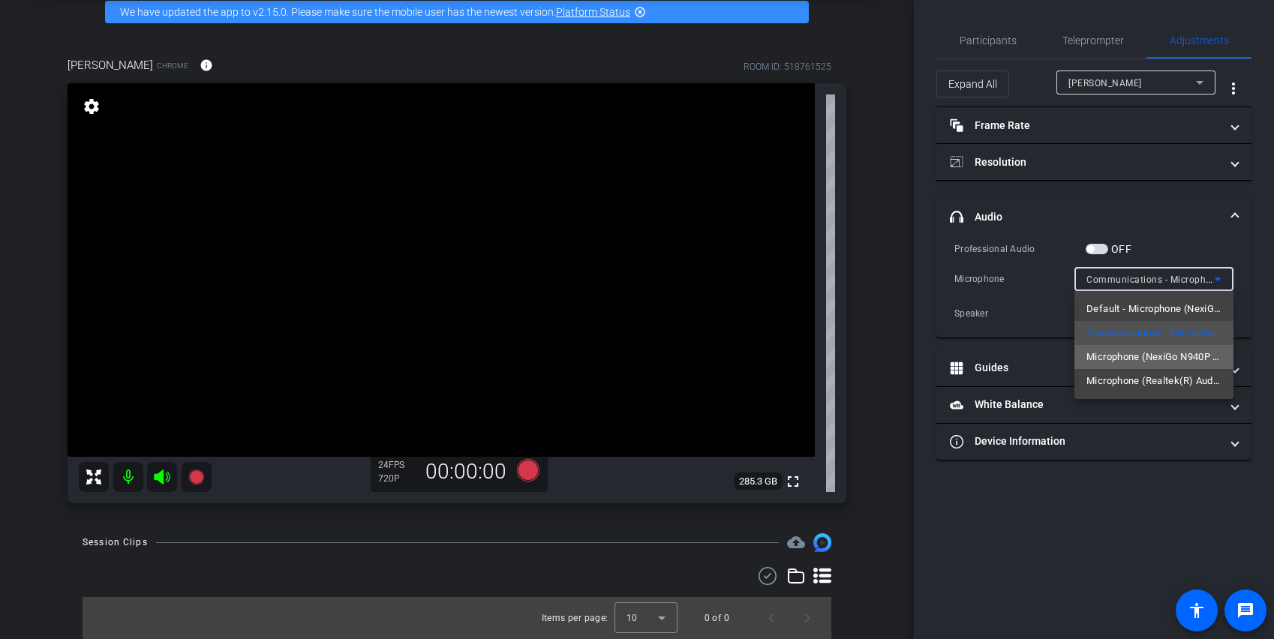
click at [893, 350] on span "Microphone (NexiGo N940P 2K Webcam Audio) (1bcf:0b26)" at bounding box center [1153, 357] width 135 height 18
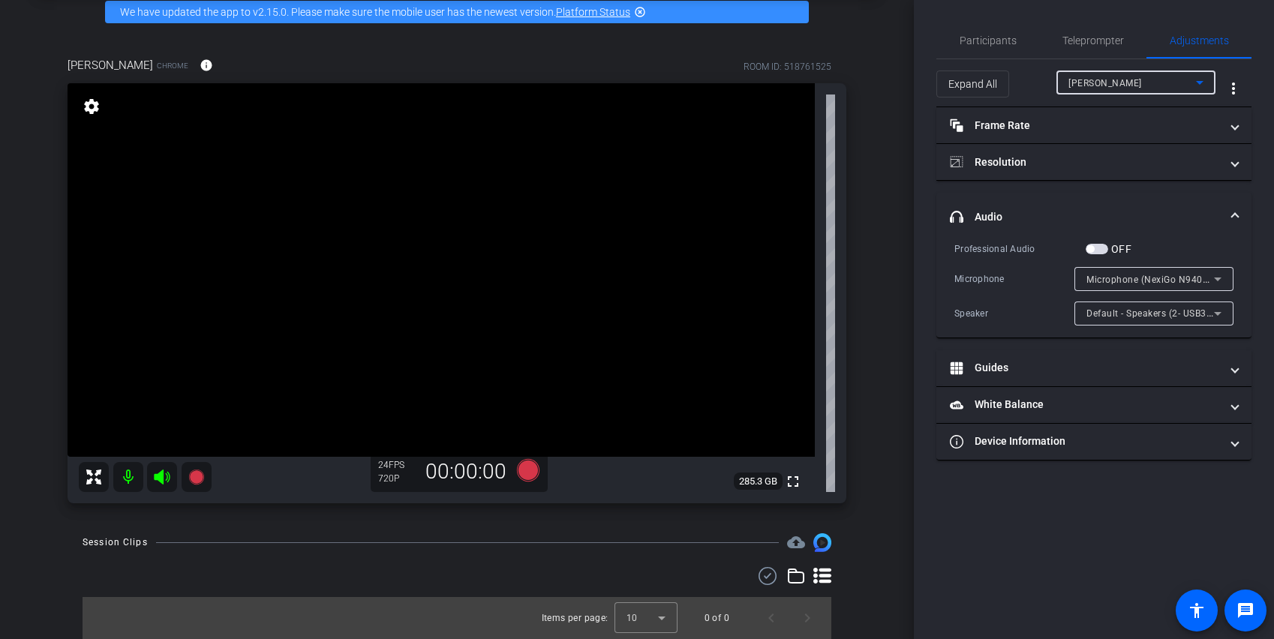
click at [893, 91] on div "[PERSON_NAME]" at bounding box center [1132, 83] width 128 height 19
click at [893, 83] on div at bounding box center [637, 319] width 1274 height 639
click at [893, 284] on div "Microphone (NexiGo N940P 2K Webcam Audio) (1bcf:0b26)" at bounding box center [1150, 279] width 128 height 19
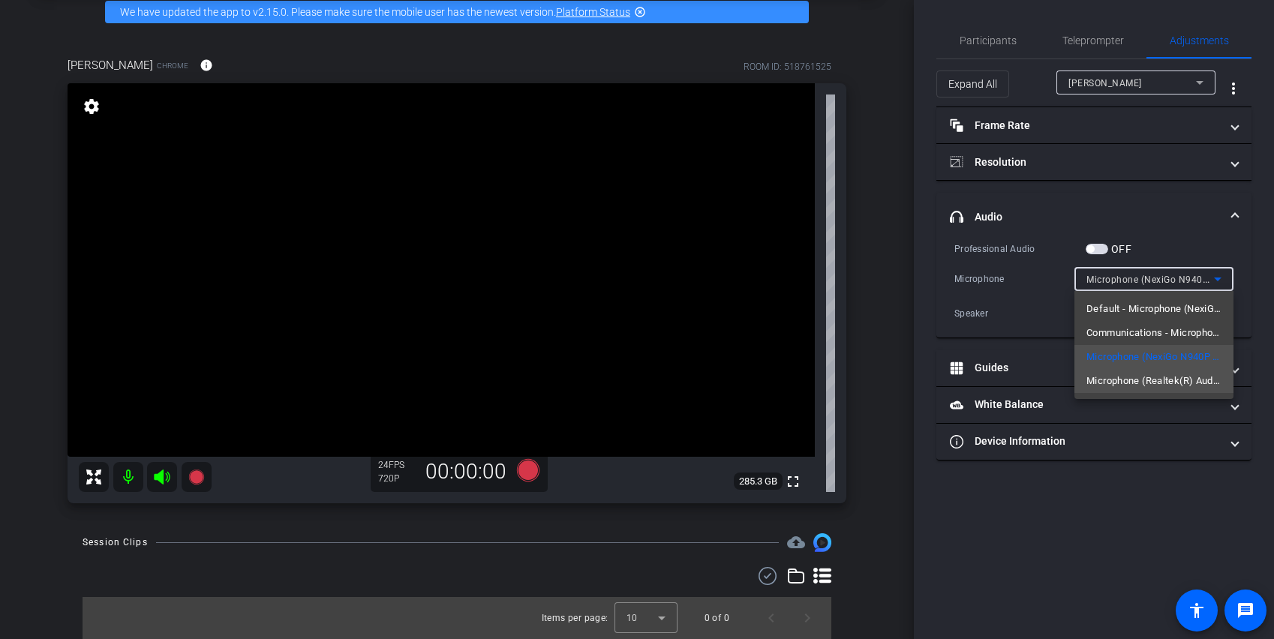
drag, startPoint x: 1176, startPoint y: 378, endPoint x: 1175, endPoint y: 369, distance: 9.0
click at [893, 378] on span "Microphone (Realtek(R) Audio)" at bounding box center [1153, 381] width 135 height 18
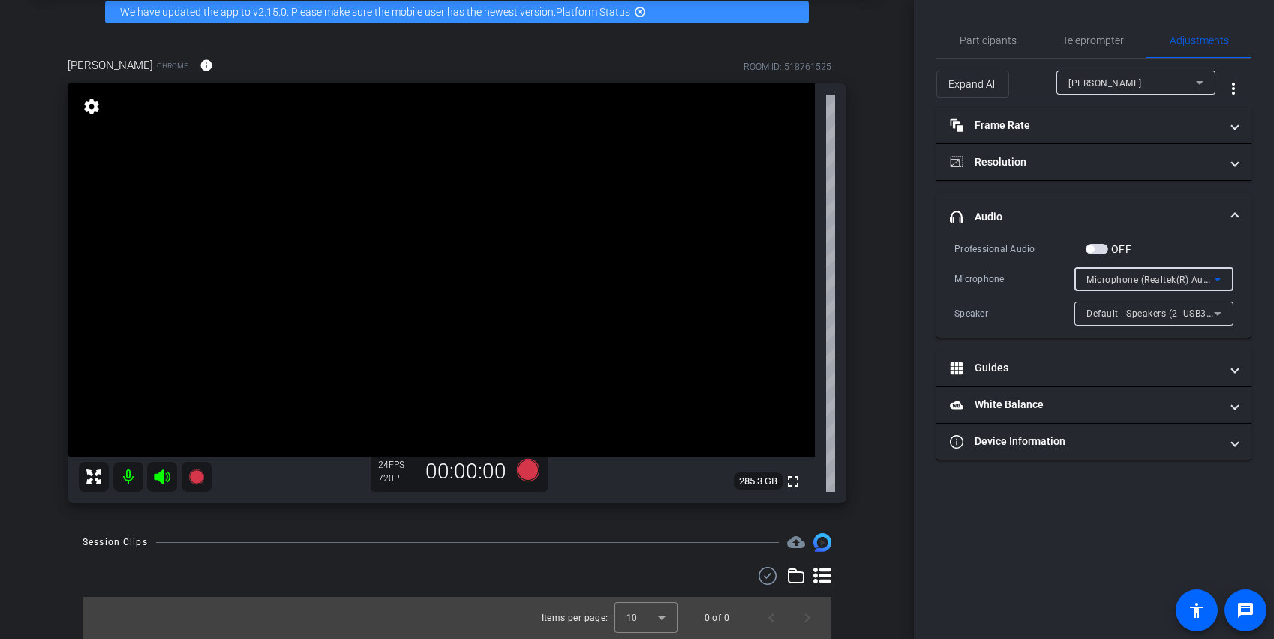
click at [893, 278] on icon at bounding box center [1218, 280] width 8 height 4
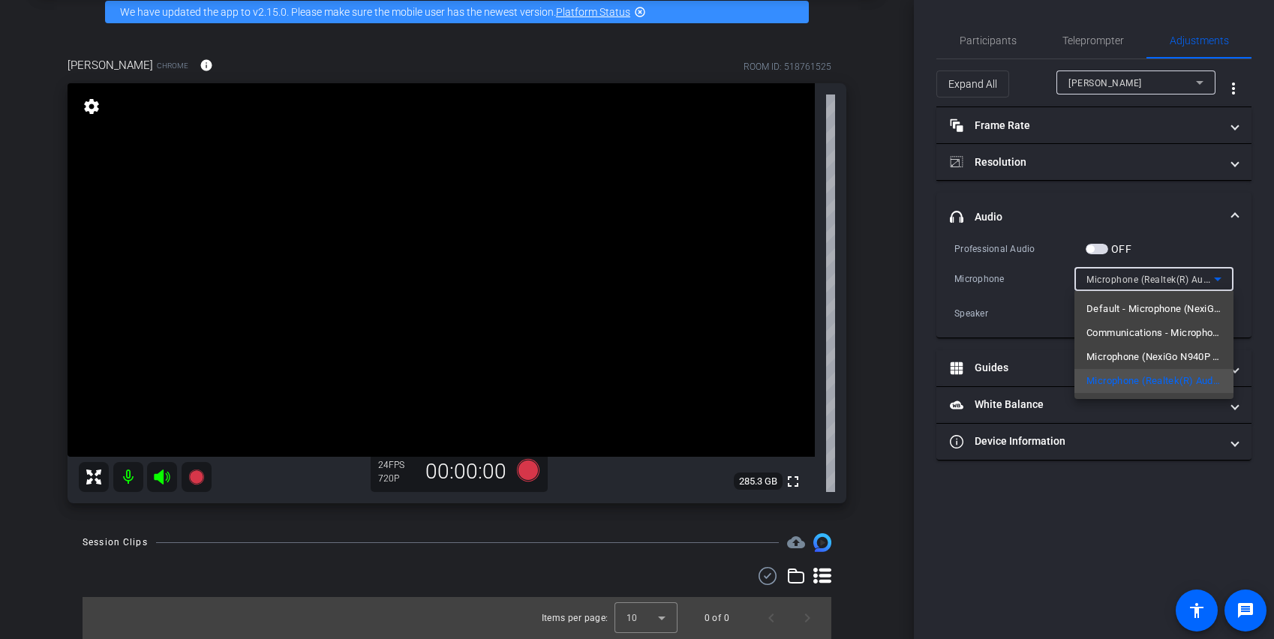
click at [893, 352] on span "Microphone (NexiGo N940P 2K Webcam Audio) (1bcf:0b26)" at bounding box center [1153, 357] width 135 height 18
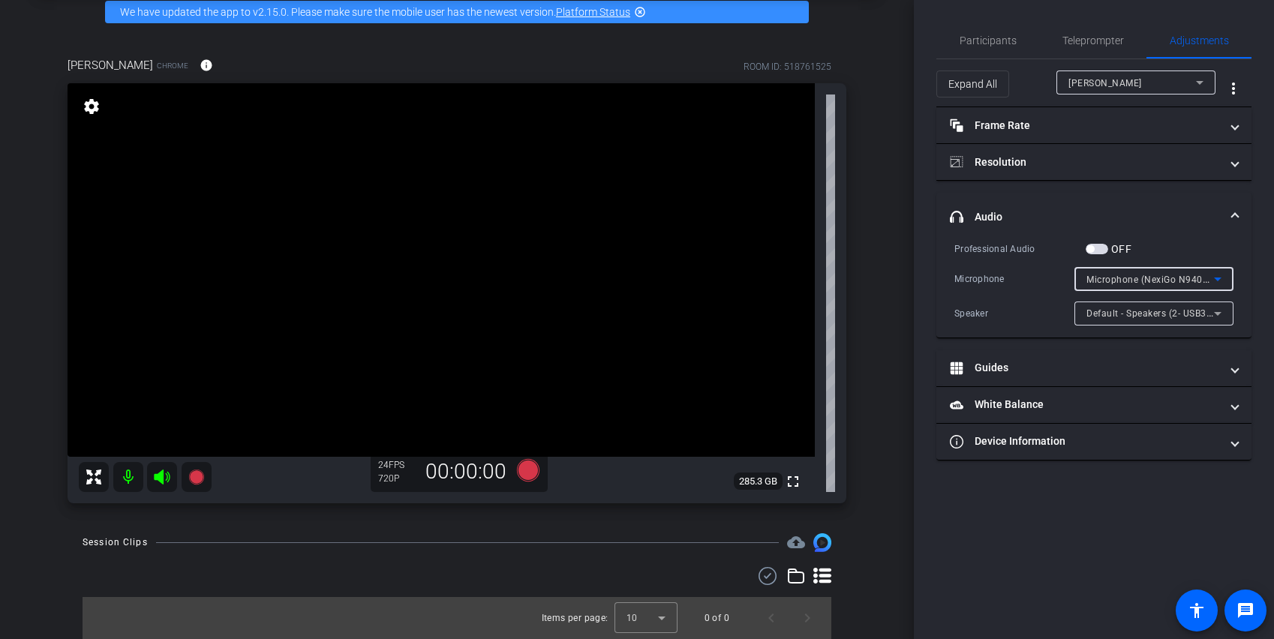
click at [893, 277] on icon at bounding box center [1218, 279] width 18 height 18
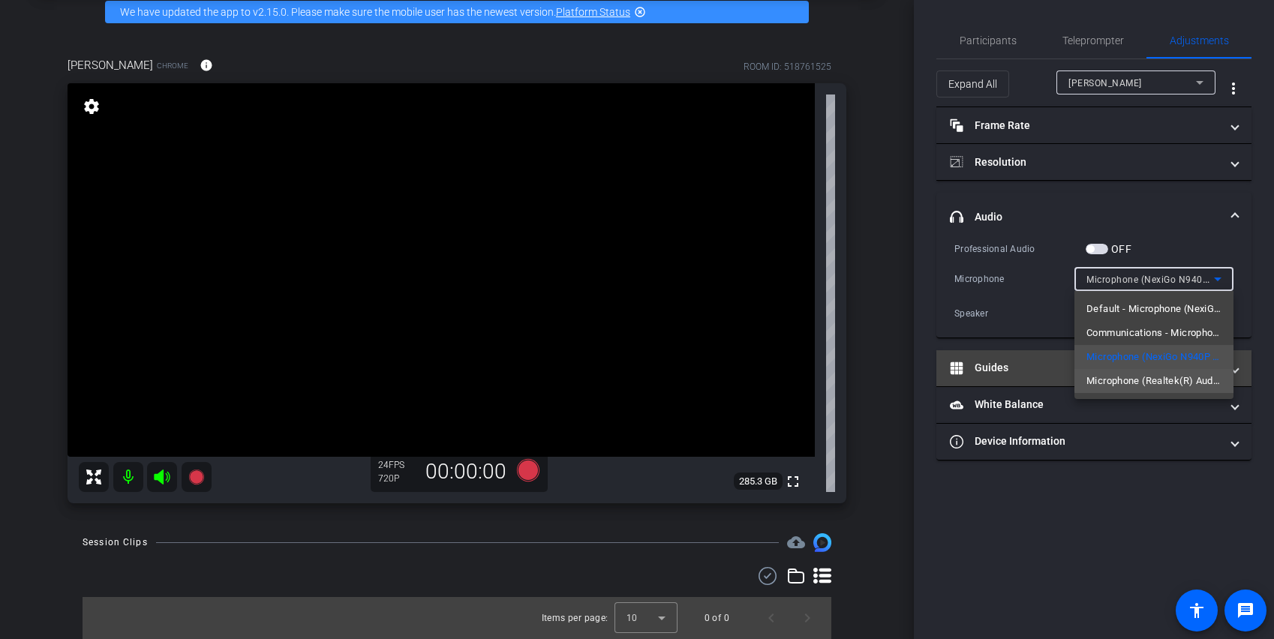
click at [893, 377] on span "Microphone (Realtek(R) Audio)" at bounding box center [1153, 381] width 135 height 18
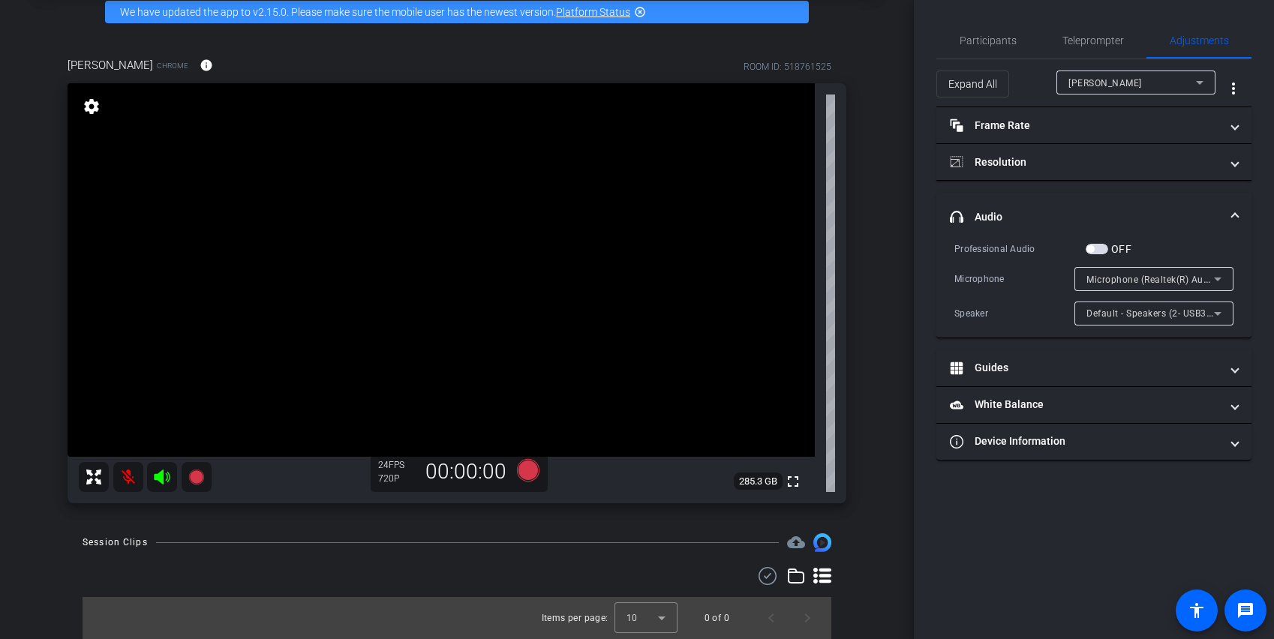
click at [893, 251] on span "button" at bounding box center [1097, 249] width 23 height 11
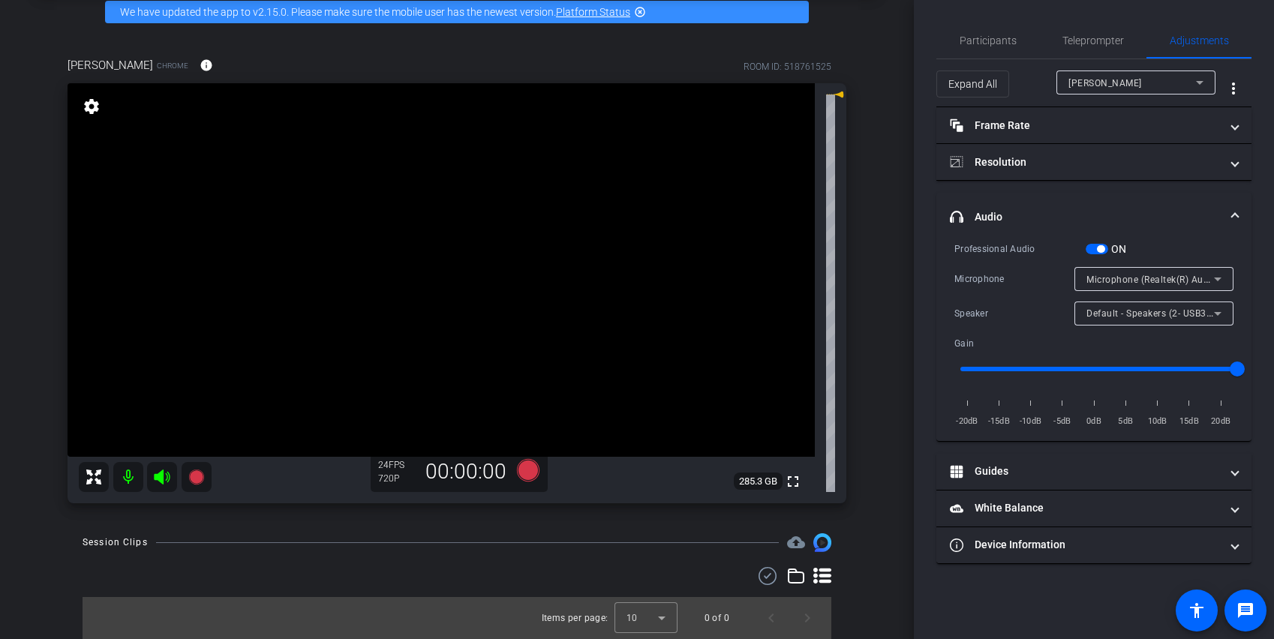
click at [893, 281] on span "Microphone (Realtek(R) Audio)" at bounding box center [1153, 279] width 134 height 12
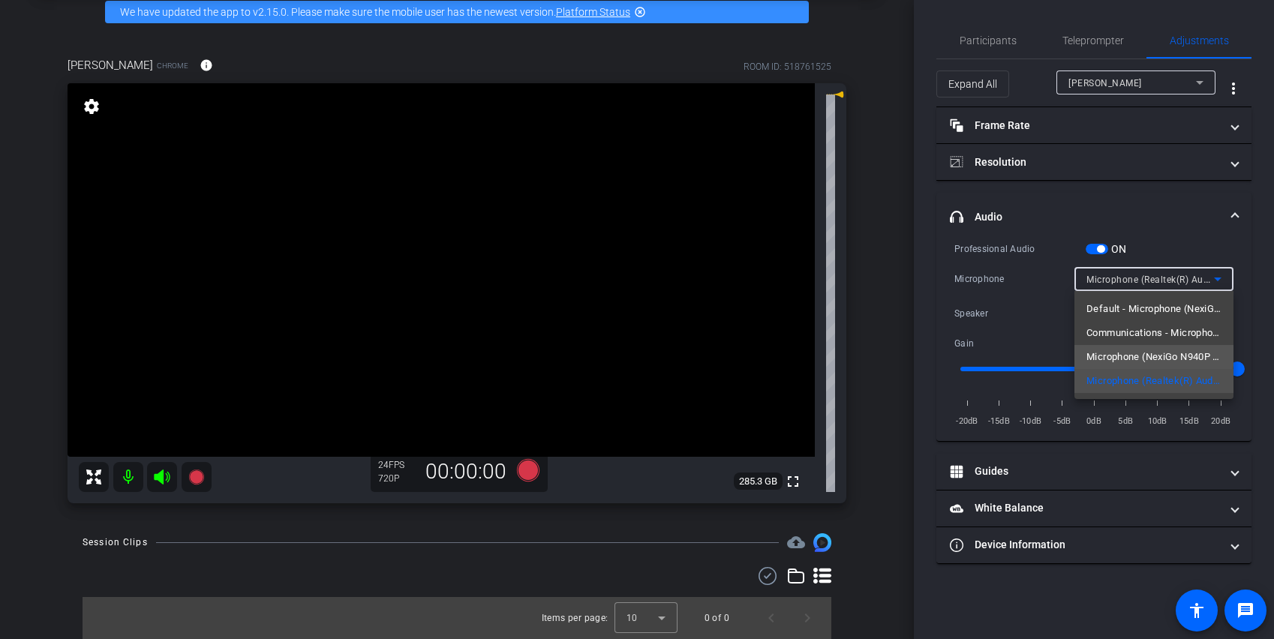
click at [893, 355] on span "Microphone (NexiGo N940P 2K Webcam Audio) (1bcf:0b26)" at bounding box center [1153, 357] width 135 height 18
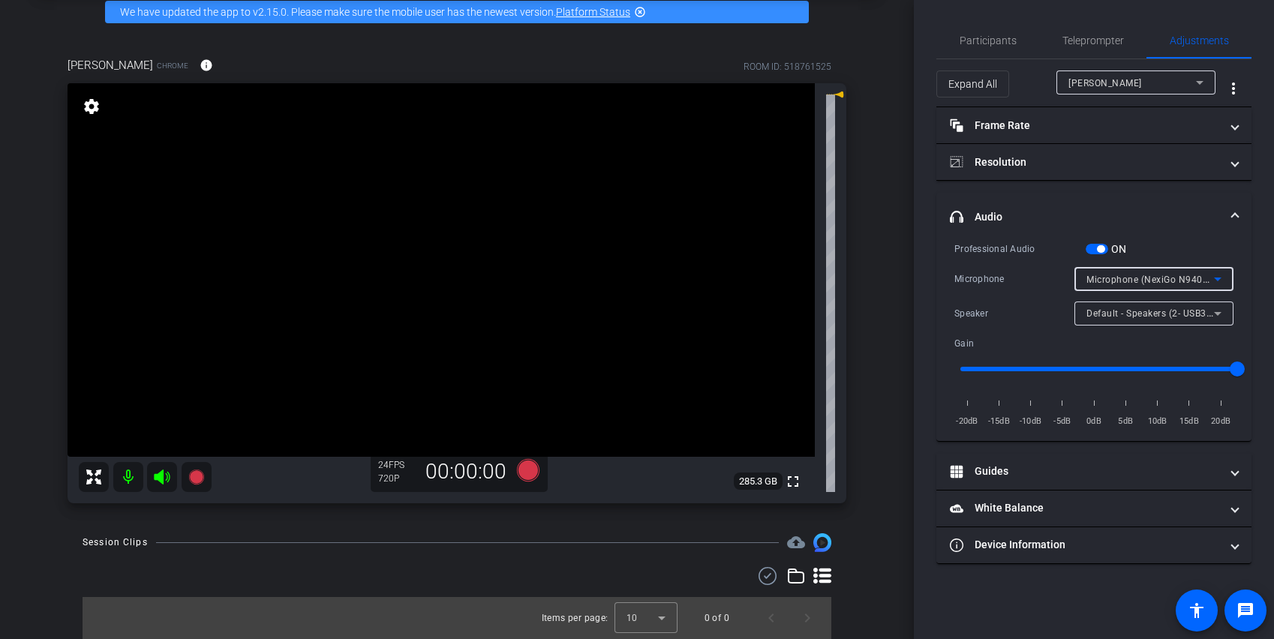
click at [893, 281] on span "Microphone (NexiGo N940P 2K Webcam Audio) (1bcf:0b26)" at bounding box center [1218, 279] width 264 height 12
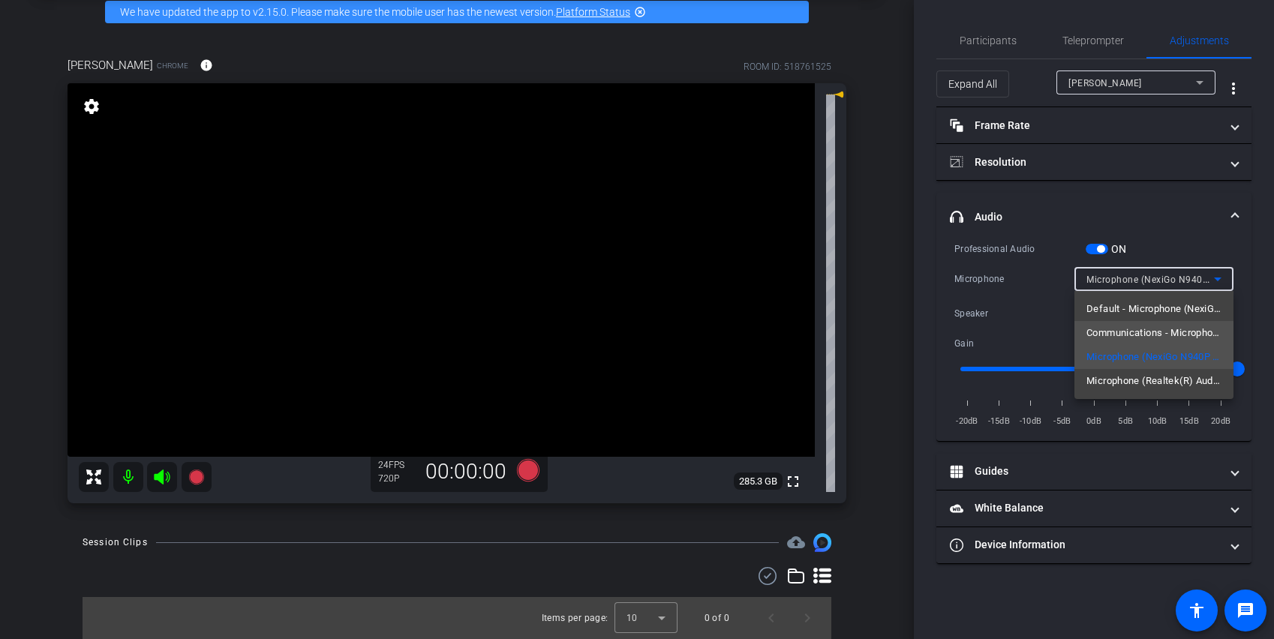
click at [893, 330] on span "Communications - Microphone (NexiGo N940P 2K Webcam Audio) (1bcf:0b26)" at bounding box center [1153, 333] width 135 height 18
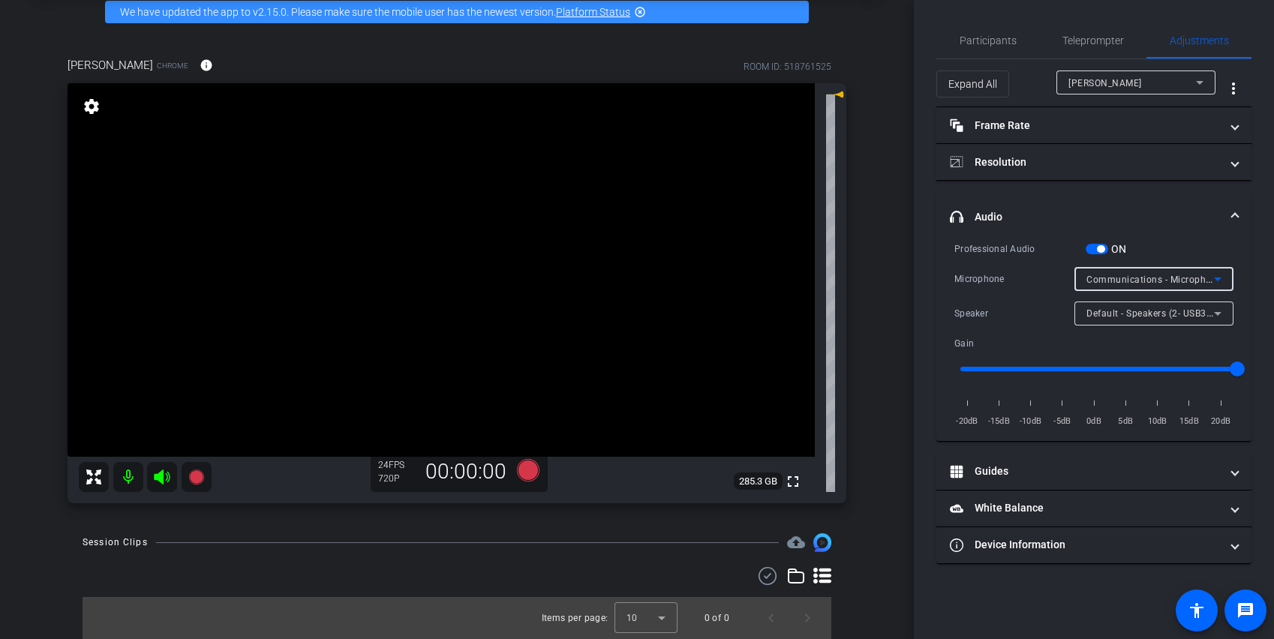
click at [893, 280] on span "Communications - Microphone (NexiGo N940P 2K Webcam Audio) (1bcf:0b26)" at bounding box center [1259, 279] width 347 height 12
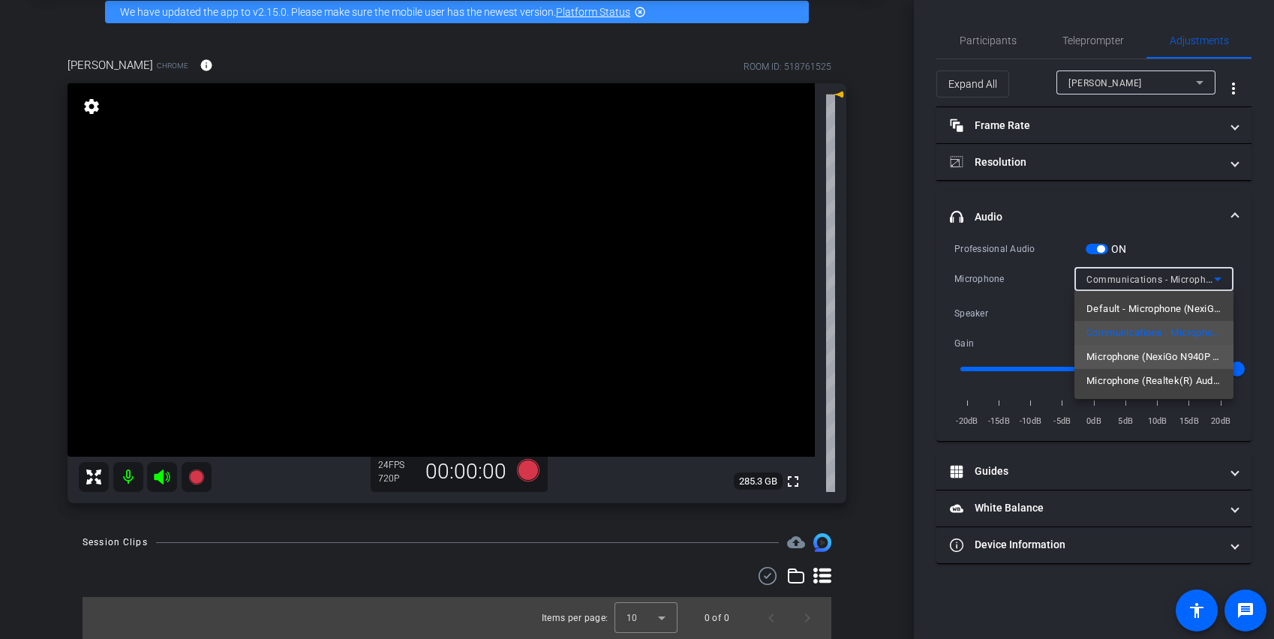
click at [893, 359] on span "Microphone (NexiGo N940P 2K Webcam Audio) (1bcf:0b26)" at bounding box center [1153, 357] width 135 height 18
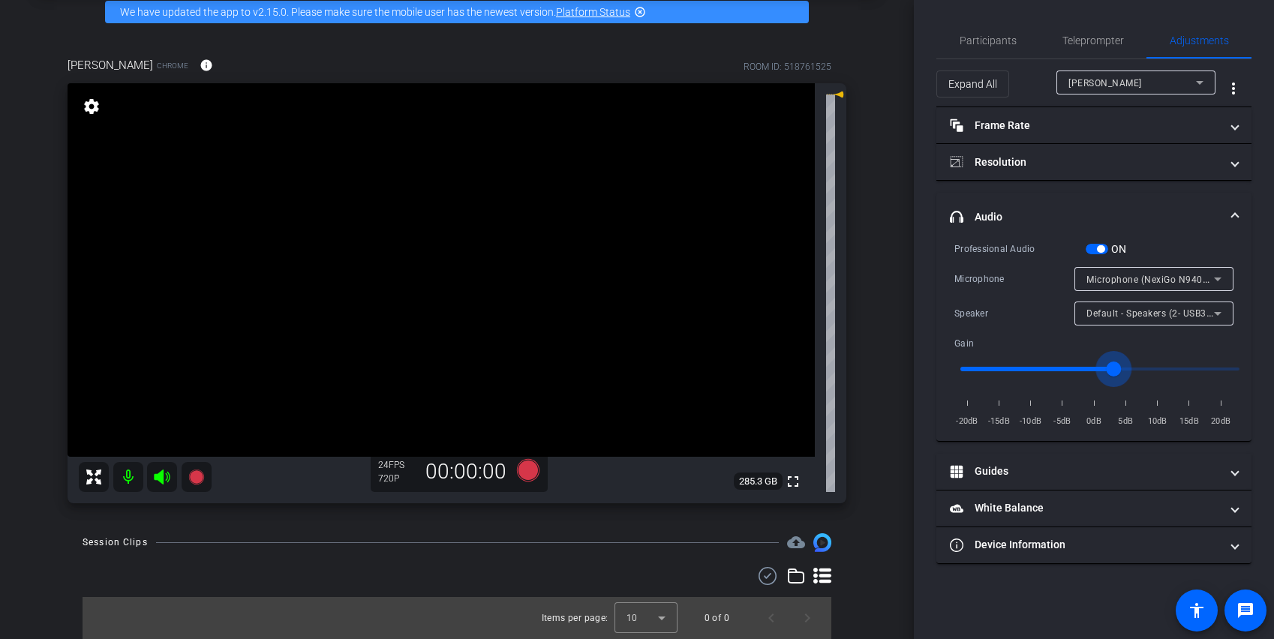
type input "1.1"
click at [893, 371] on input "range" at bounding box center [1100, 369] width 311 height 33
click at [893, 281] on span "Communications - Microphone (NexiGo N940P 2K Webcam Audio) (1bcf:0b26)" at bounding box center [1259, 279] width 347 height 12
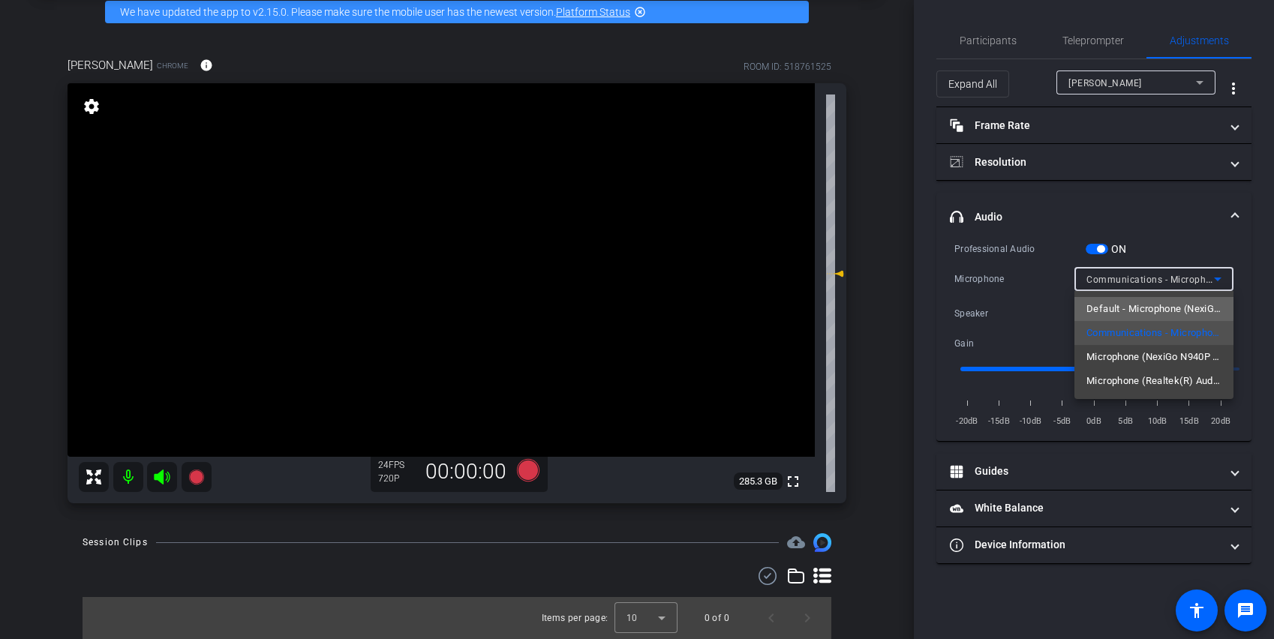
click at [893, 308] on span "Default - Microphone (NexiGo N940P 2K Webcam Audio) (1bcf:0b26)" at bounding box center [1153, 309] width 135 height 18
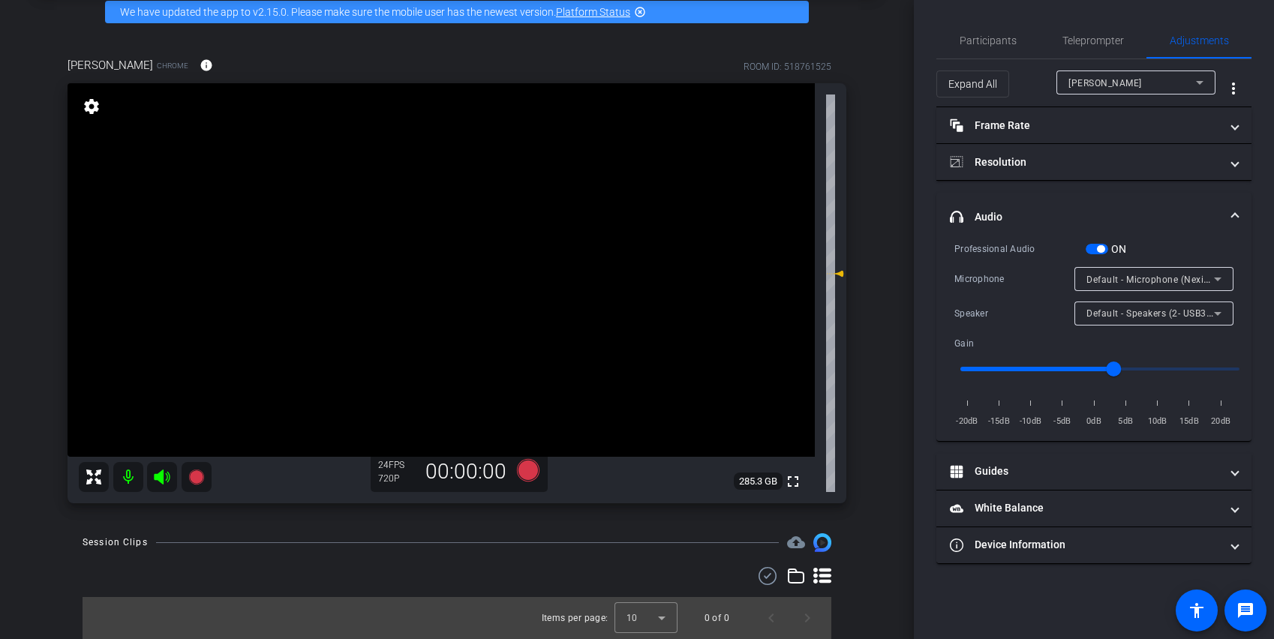
click at [893, 250] on span "button" at bounding box center [1097, 249] width 23 height 11
